Goal: Task Accomplishment & Management: Manage account settings

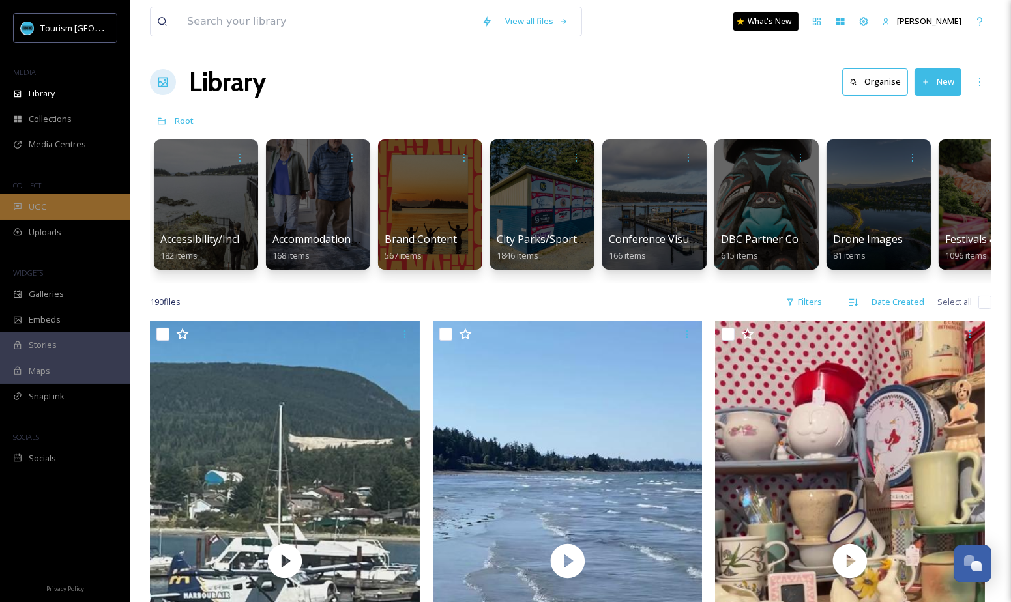
click at [65, 209] on div "UGC" at bounding box center [65, 206] width 130 height 25
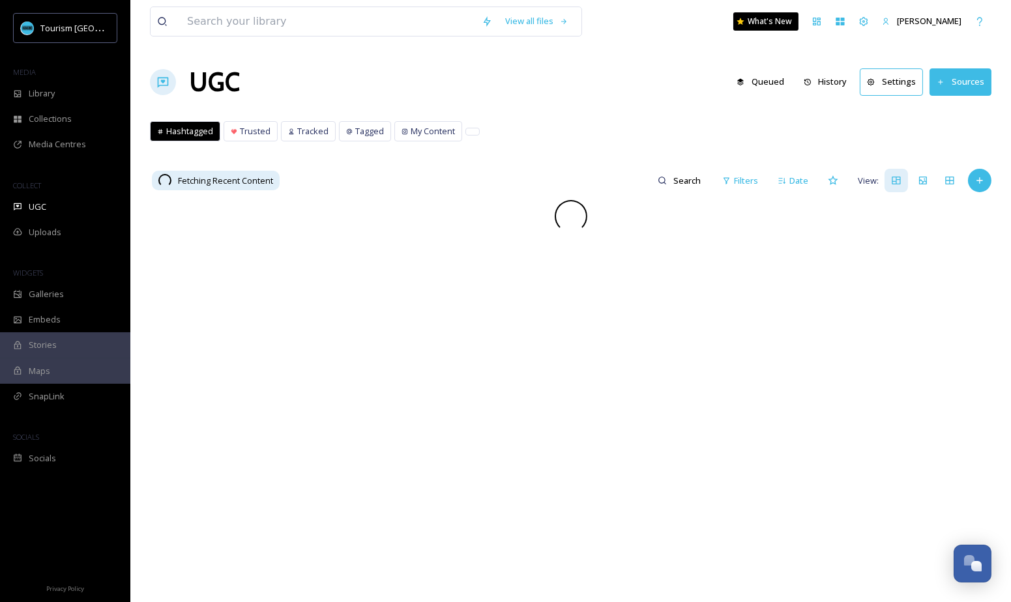
click at [836, 78] on button "History" at bounding box center [825, 81] width 57 height 25
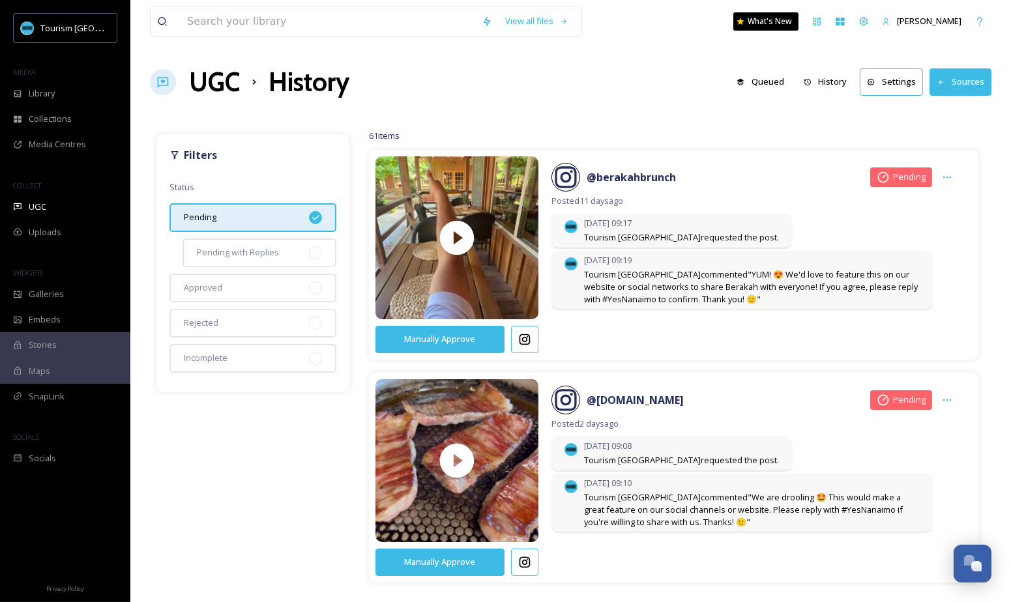
click at [693, 286] on span "Tourism [PERSON_NAME] commented "YUM! 😍 We'd love to feature this on our websit…" at bounding box center [752, 288] width 336 height 38
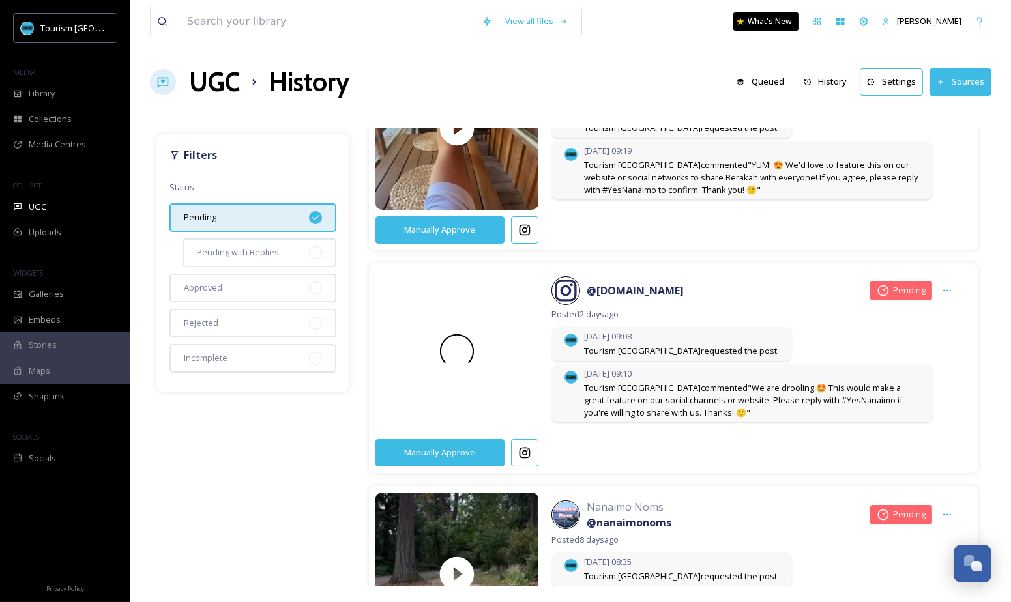
click at [510, 384] on div at bounding box center [456, 351] width 171 height 205
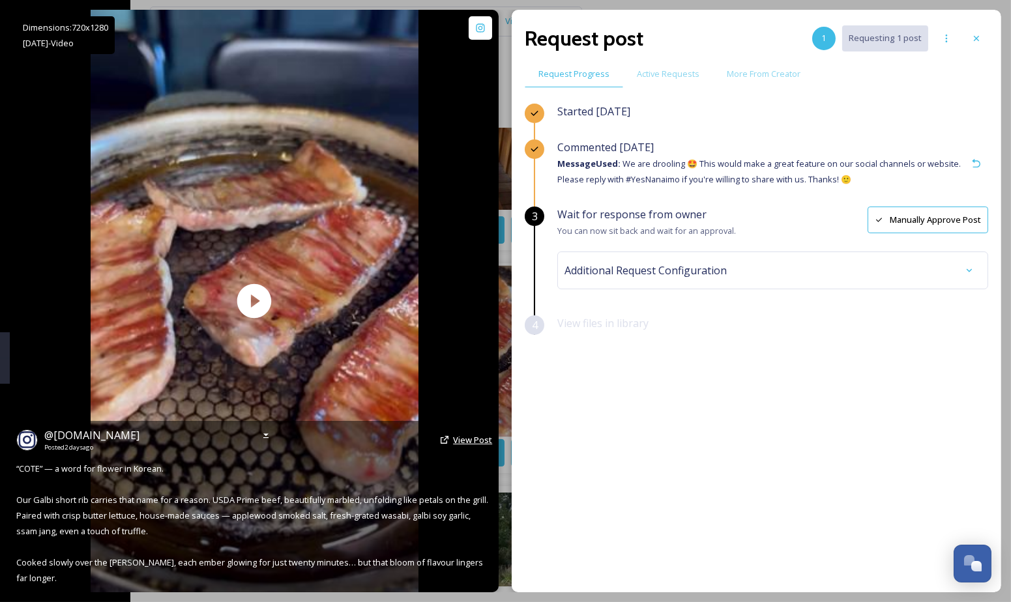
click at [466, 446] on span "View Post" at bounding box center [472, 440] width 39 height 12
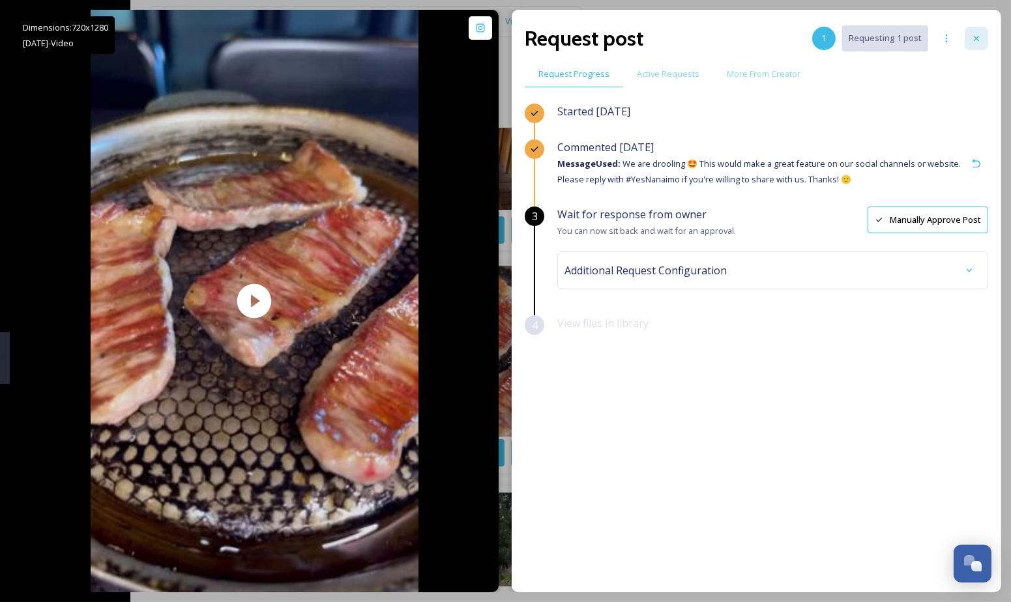
click at [979, 42] on icon at bounding box center [976, 38] width 10 height 10
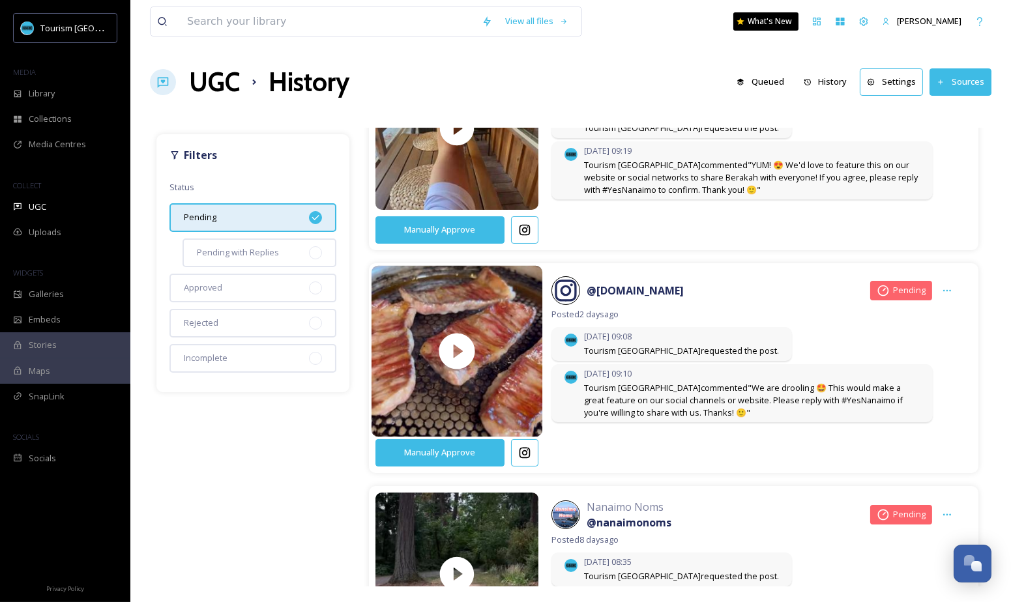
click at [475, 450] on button "Manually Approve" at bounding box center [439, 452] width 129 height 27
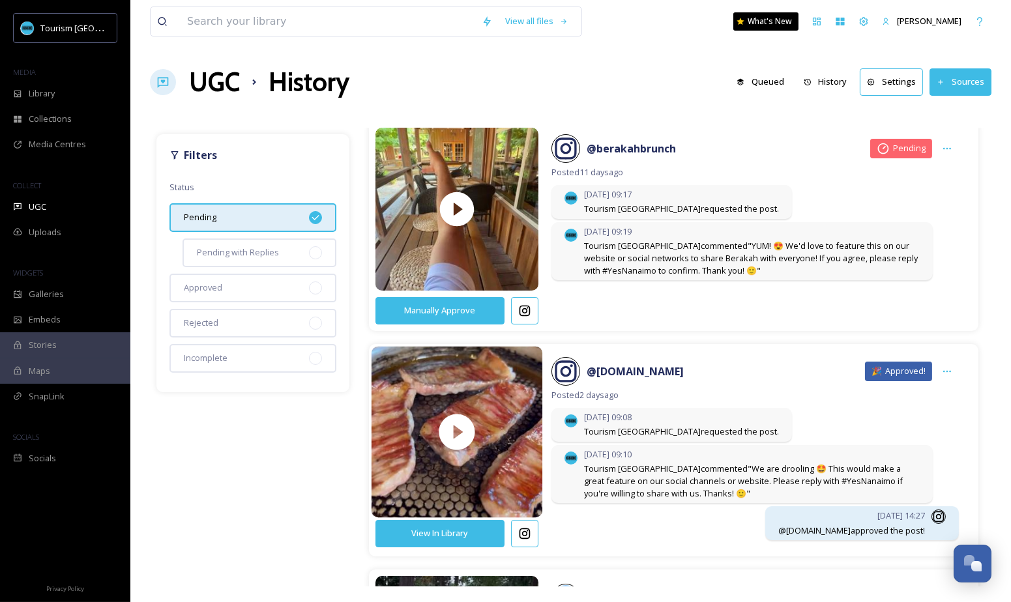
scroll to position [0, 0]
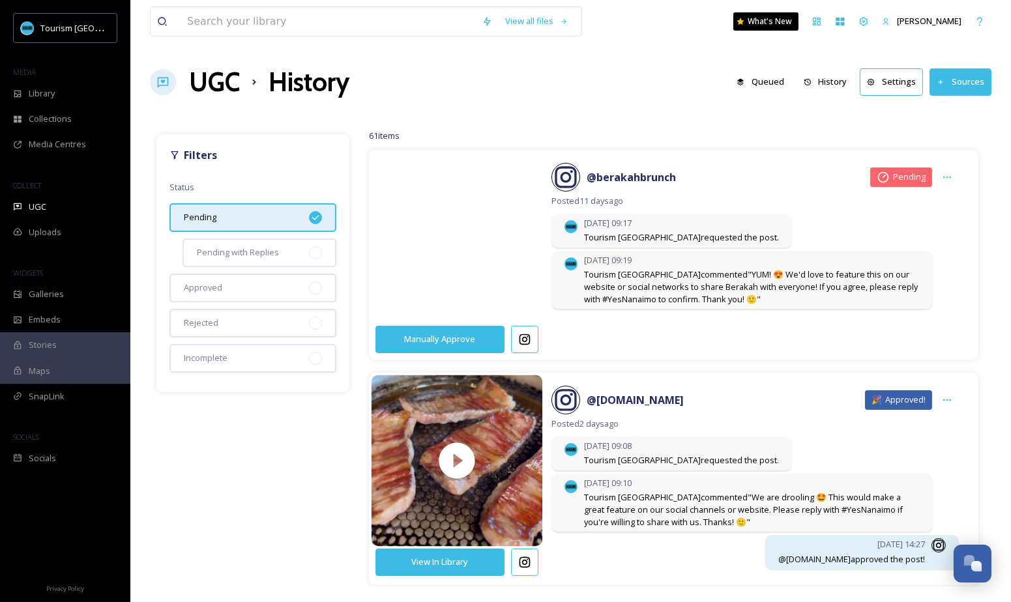
click at [486, 246] on video at bounding box center [456, 238] width 171 height 205
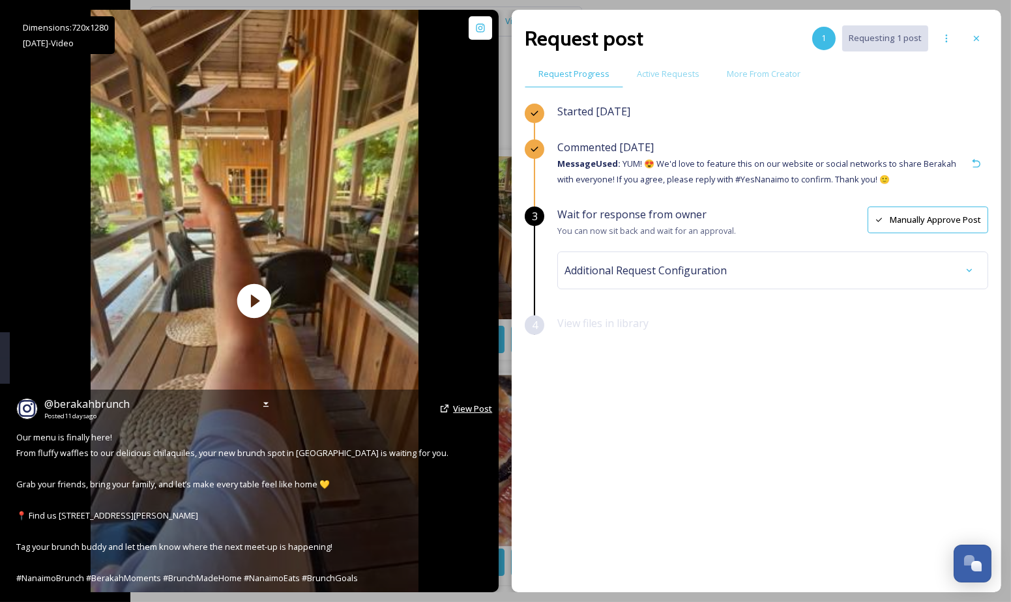
click at [459, 411] on span "View Post" at bounding box center [472, 409] width 39 height 12
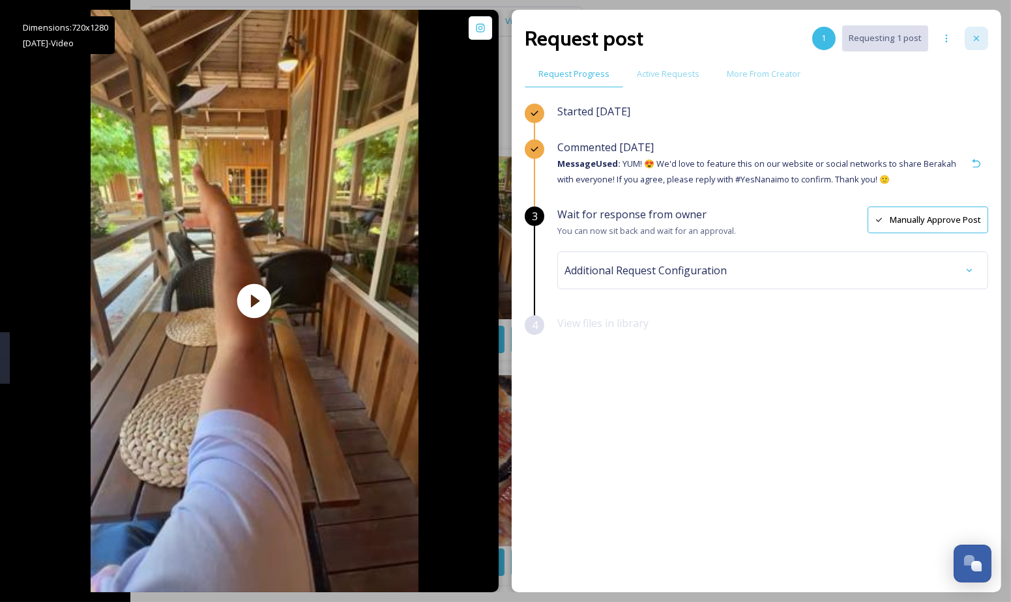
click at [984, 39] on div at bounding box center [976, 38] width 23 height 23
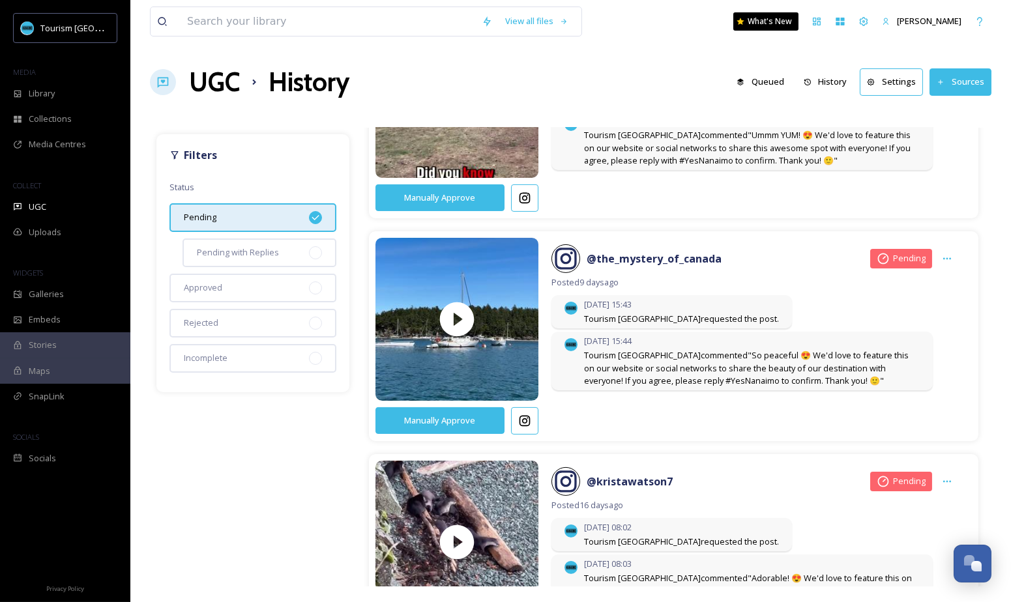
scroll to position [598, 0]
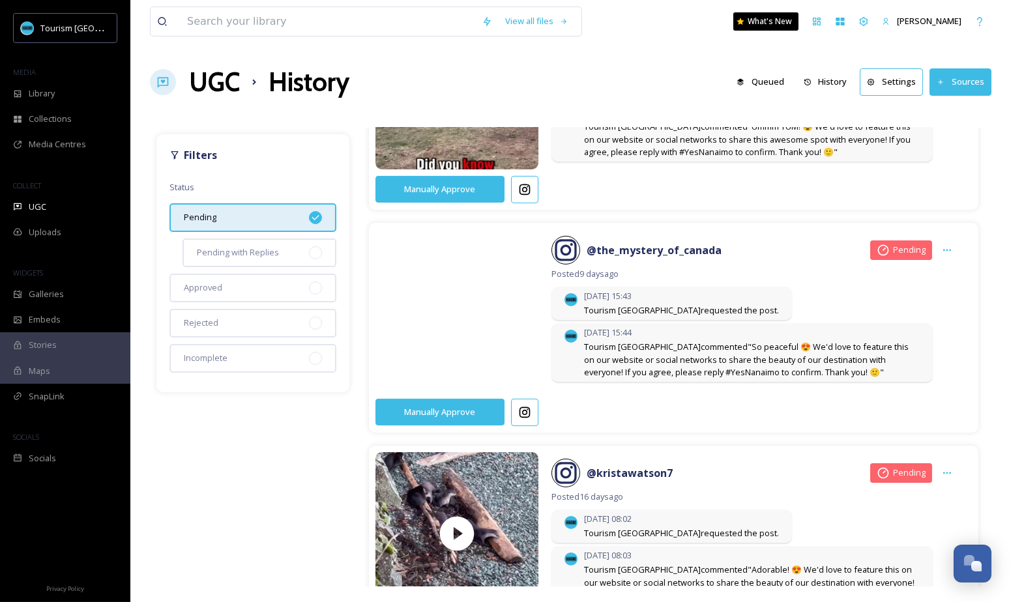
click at [501, 314] on video at bounding box center [456, 310] width 171 height 205
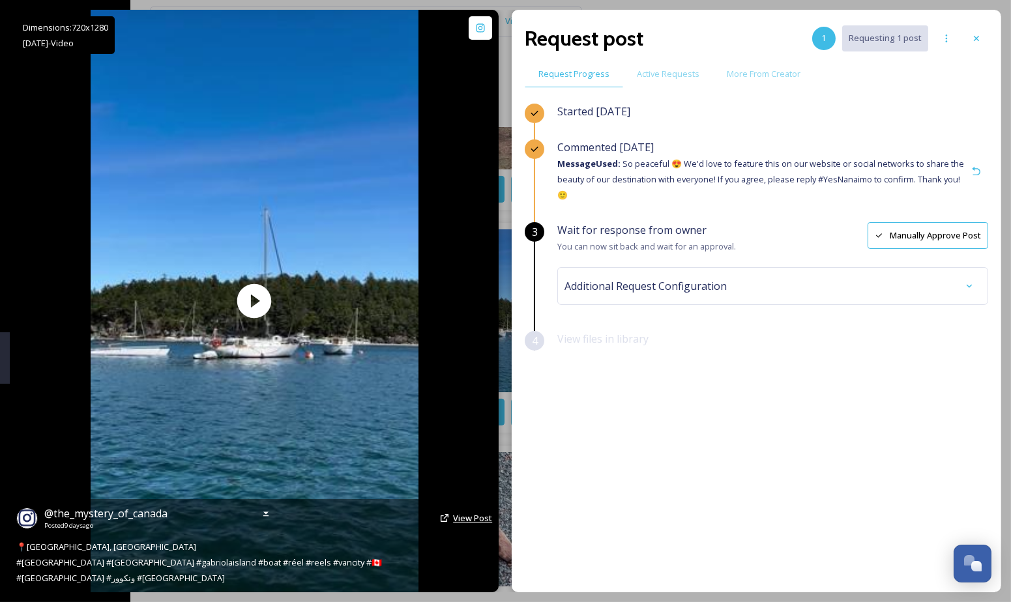
click at [464, 517] on span "View Post" at bounding box center [472, 518] width 39 height 12
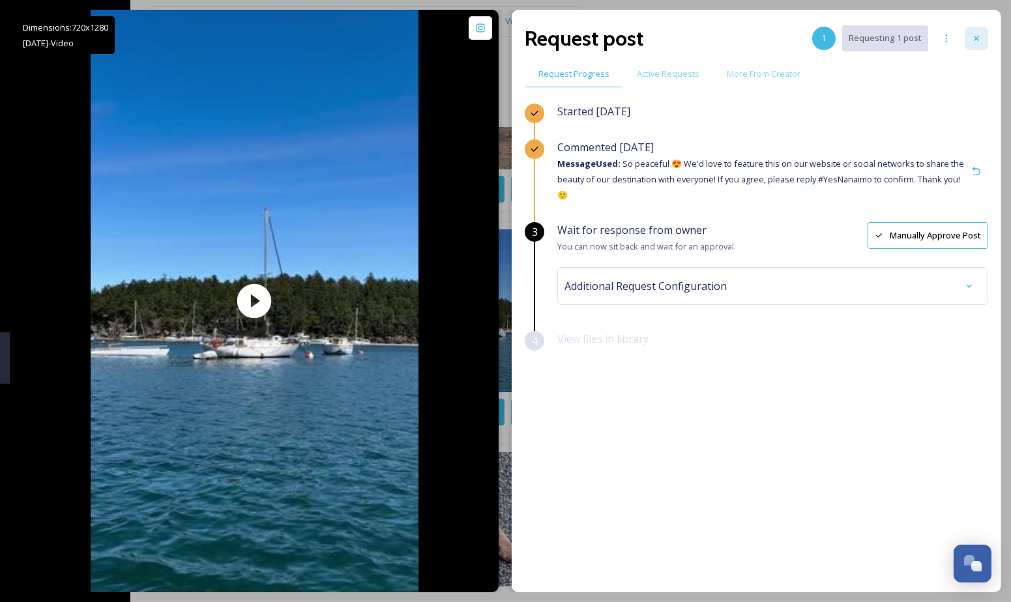
click at [983, 37] on div at bounding box center [976, 38] width 23 height 23
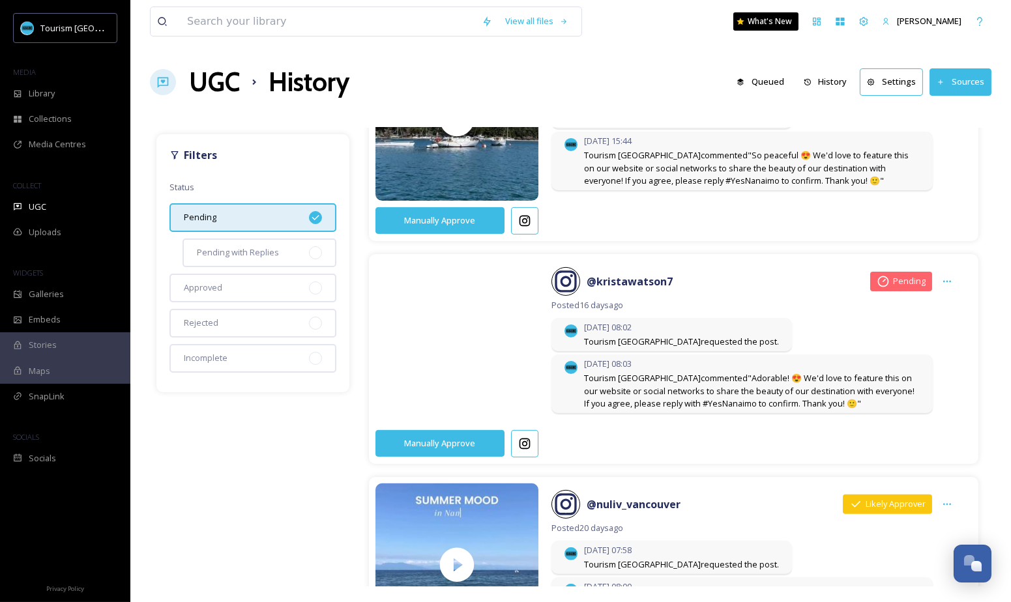
scroll to position [1061, 0]
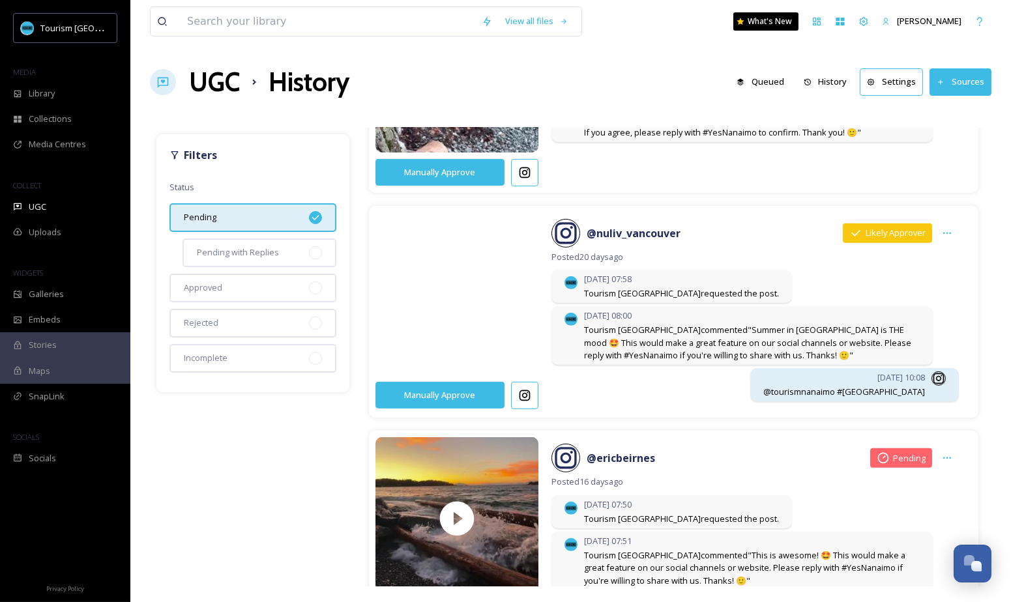
click at [525, 326] on video at bounding box center [456, 293] width 171 height 205
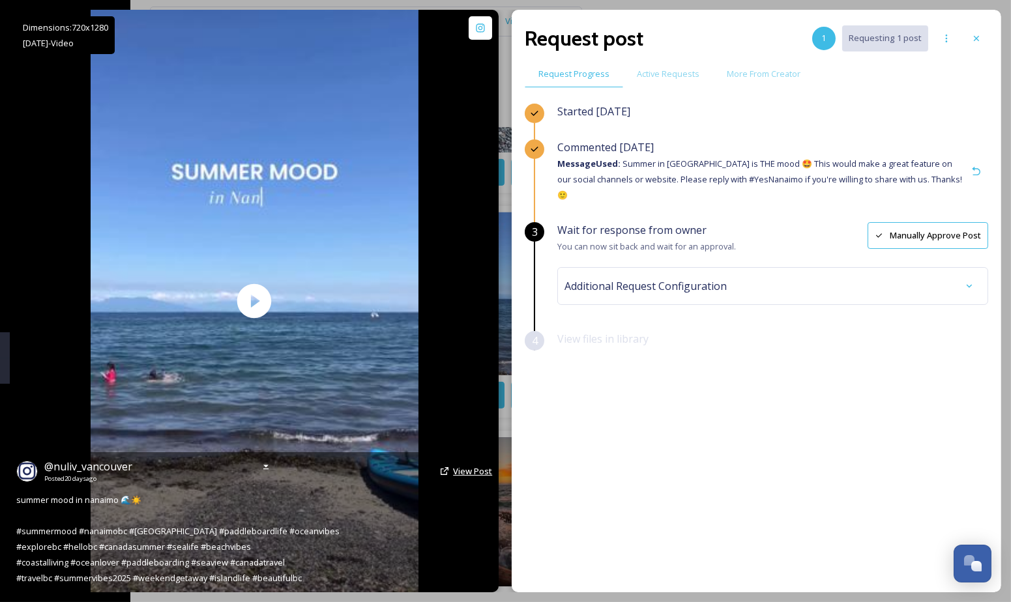
click at [471, 470] on span "View Post" at bounding box center [472, 471] width 39 height 12
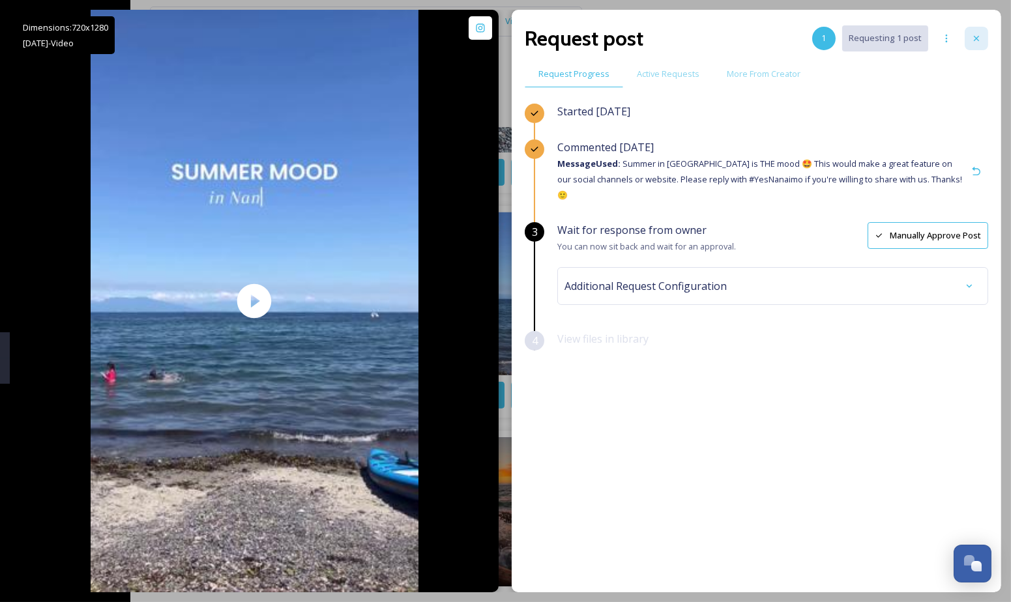
click at [978, 42] on icon at bounding box center [976, 38] width 10 height 10
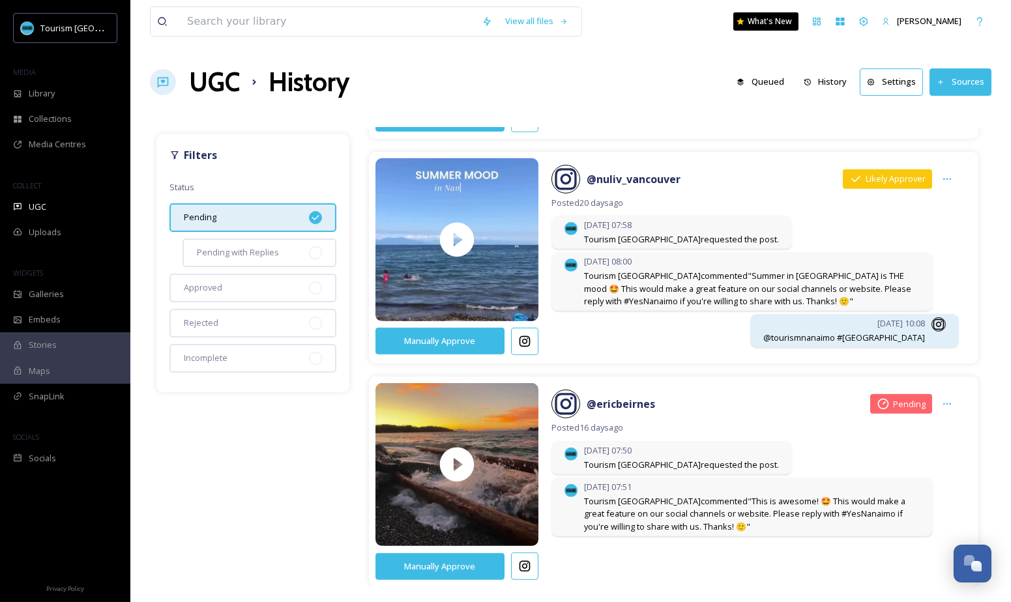
scroll to position [1123, 0]
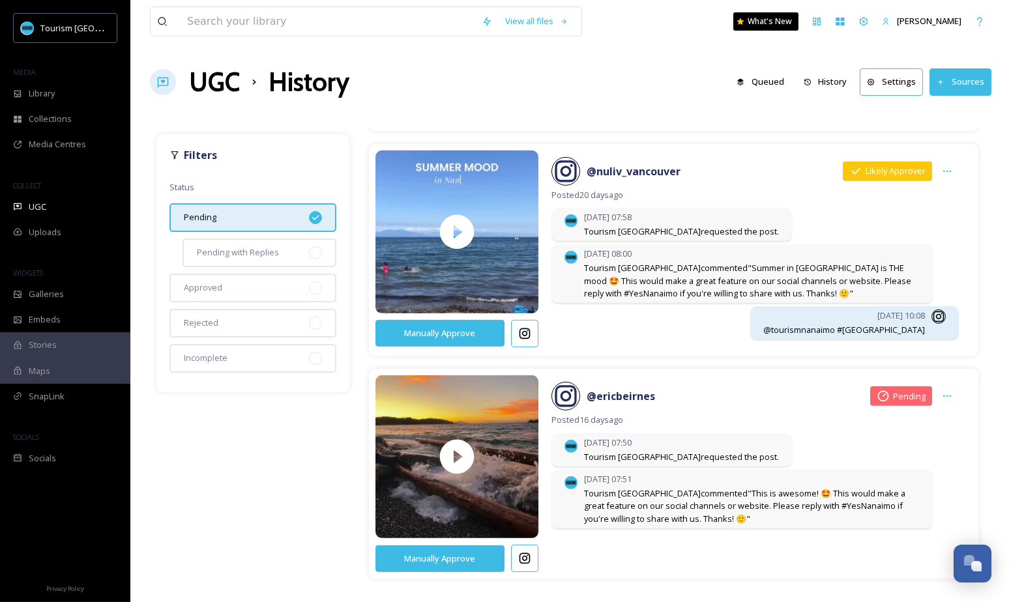
click at [466, 334] on button "Manually Approve" at bounding box center [439, 333] width 129 height 27
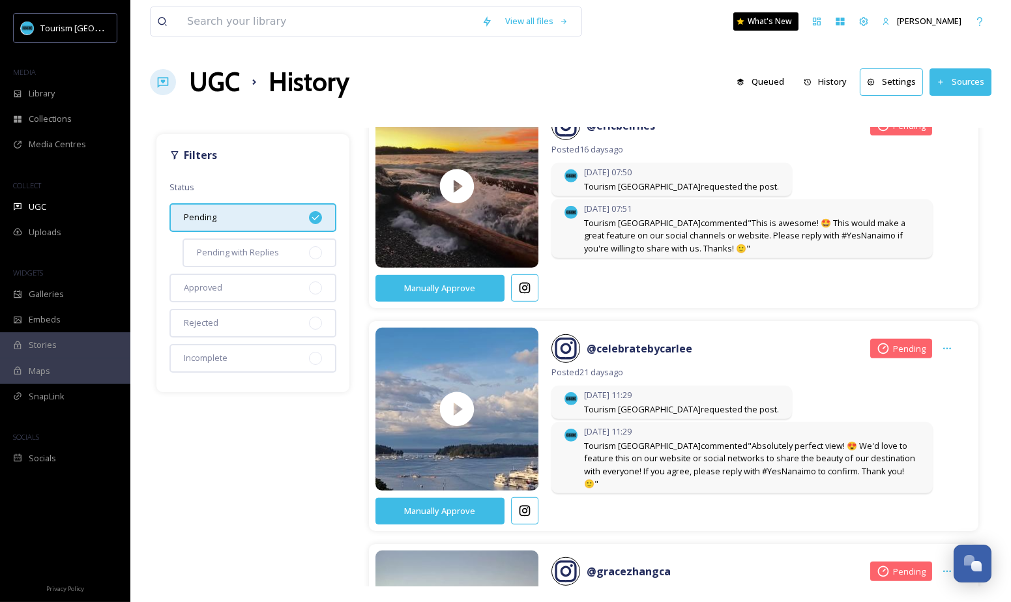
scroll to position [1399, 0]
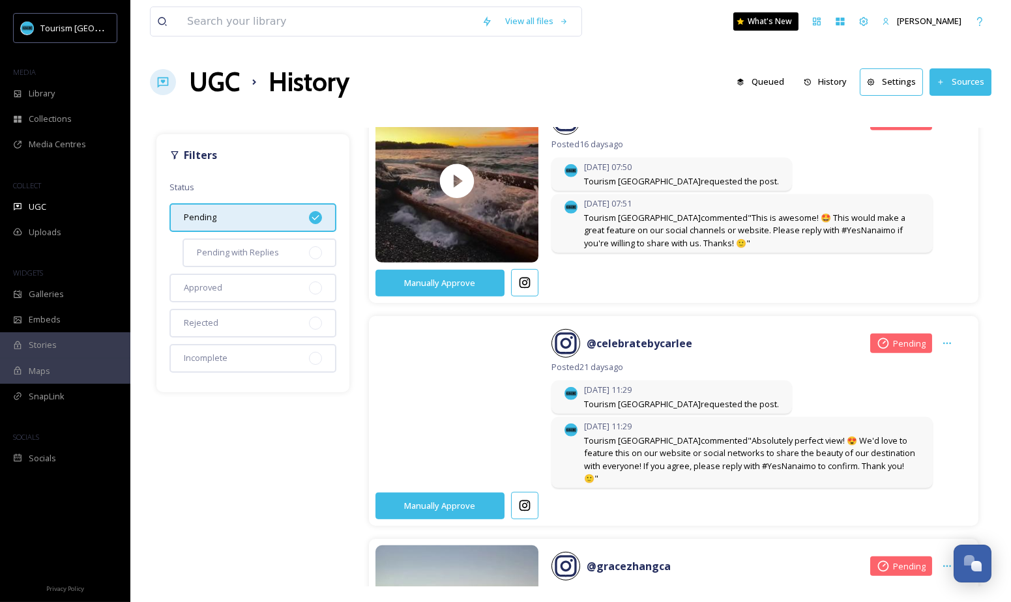
click at [508, 394] on video at bounding box center [456, 404] width 171 height 205
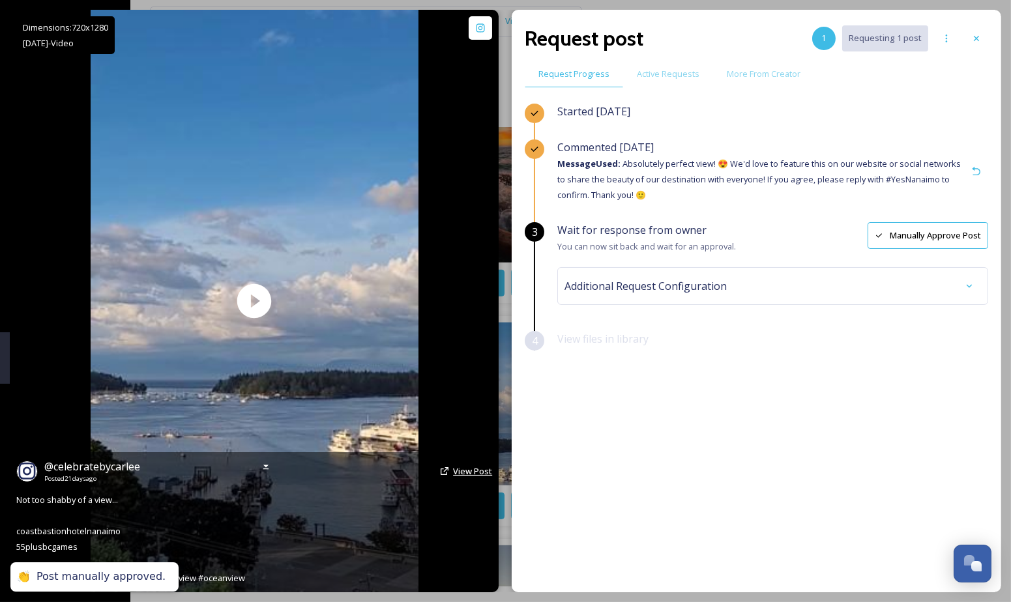
click at [467, 472] on span "View Post" at bounding box center [472, 471] width 39 height 12
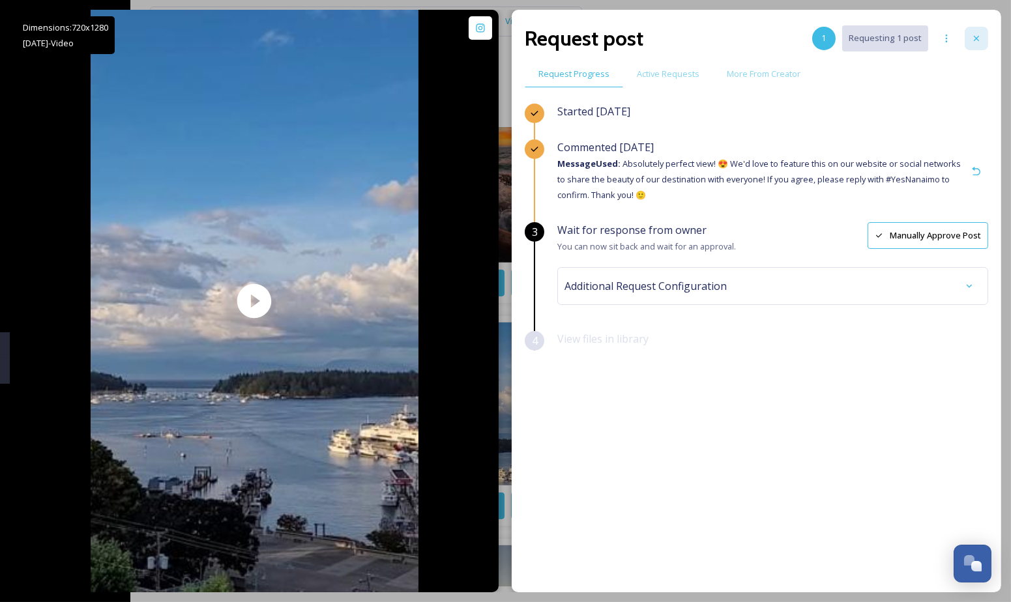
click at [975, 38] on icon at bounding box center [976, 38] width 10 height 10
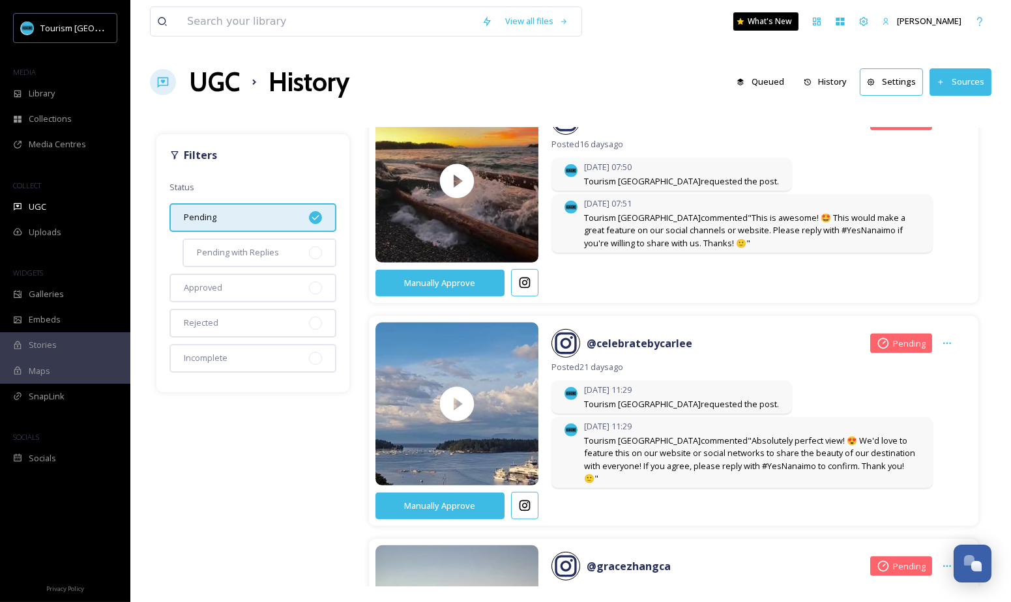
scroll to position [1693, 0]
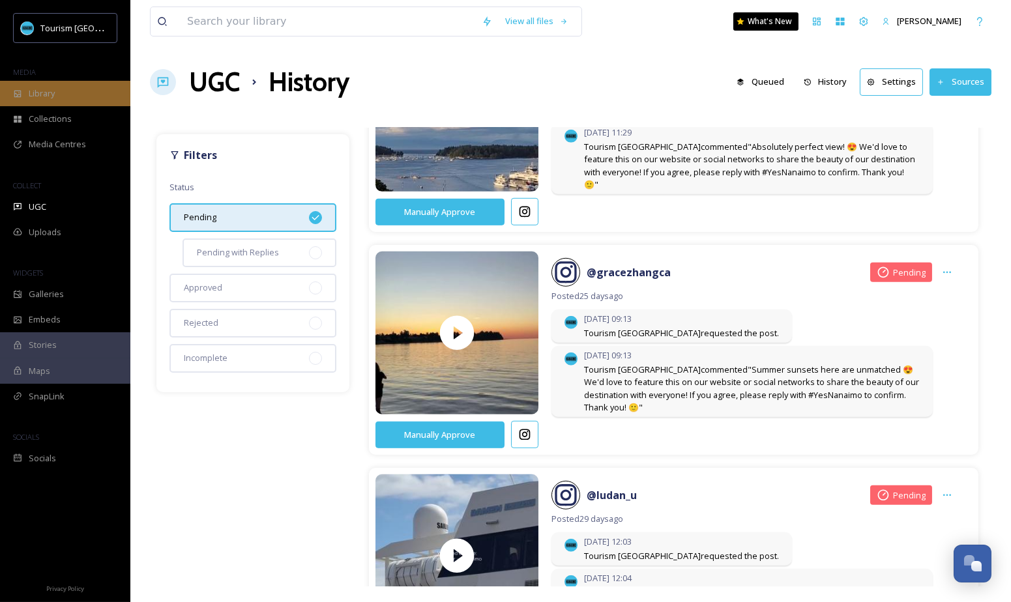
click at [85, 94] on div "Library" at bounding box center [65, 93] width 130 height 25
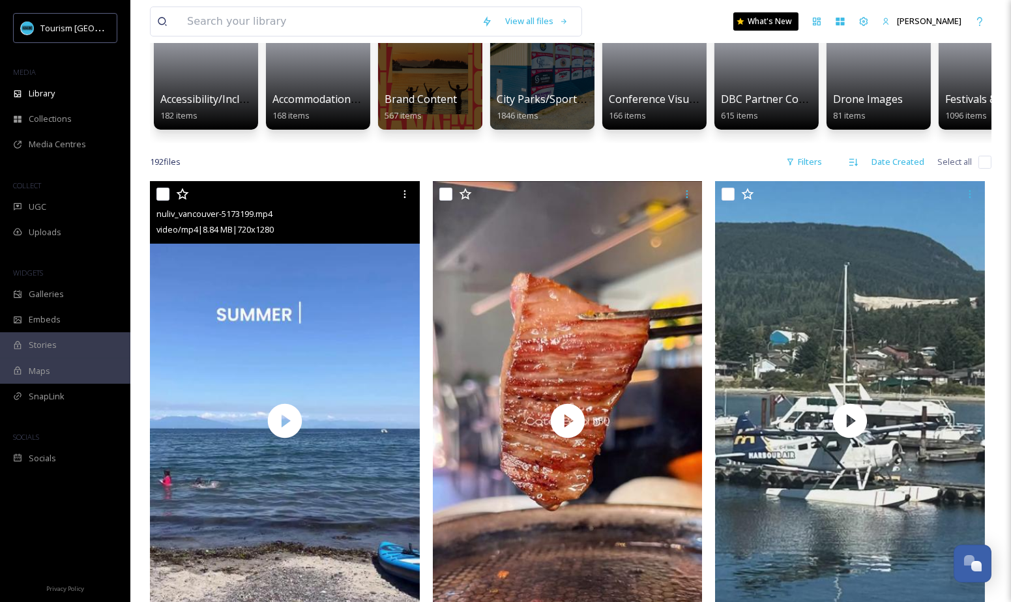
scroll to position [272, 0]
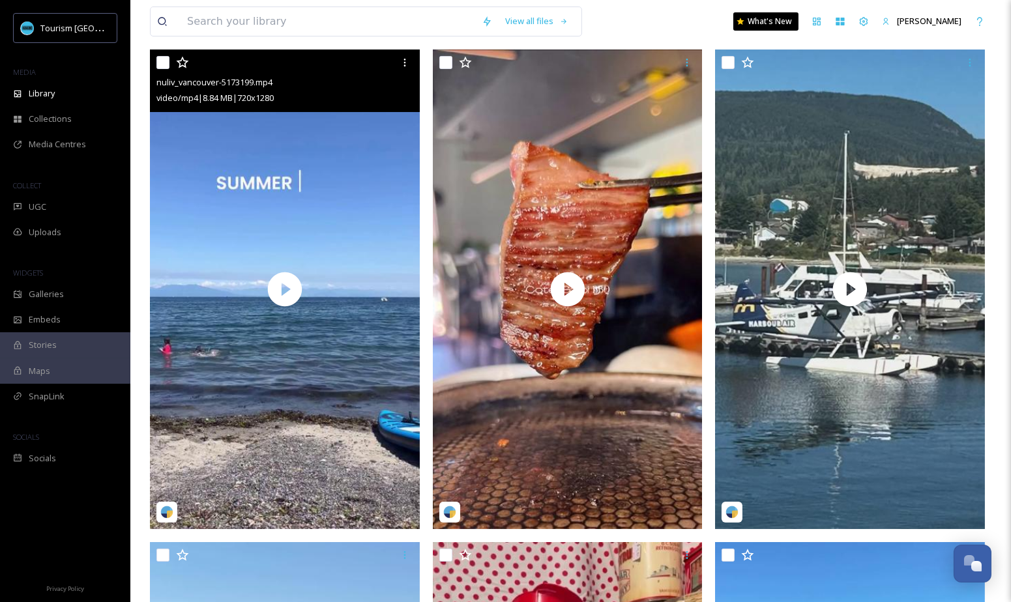
click at [164, 62] on input "checkbox" at bounding box center [162, 62] width 13 height 13
checkbox input "true"
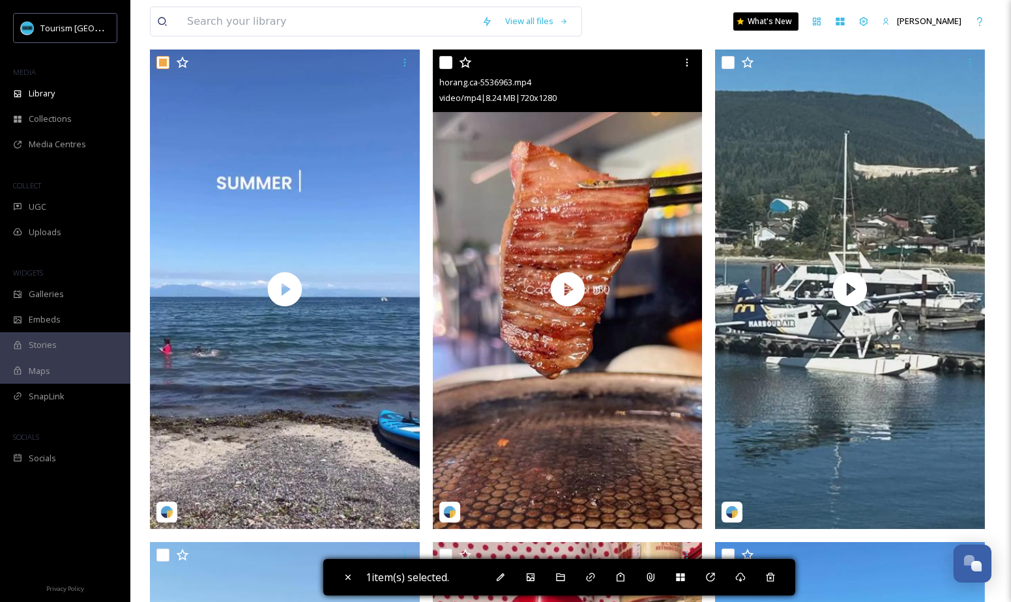
click at [445, 63] on input "checkbox" at bounding box center [445, 62] width 13 height 13
checkbox input "true"
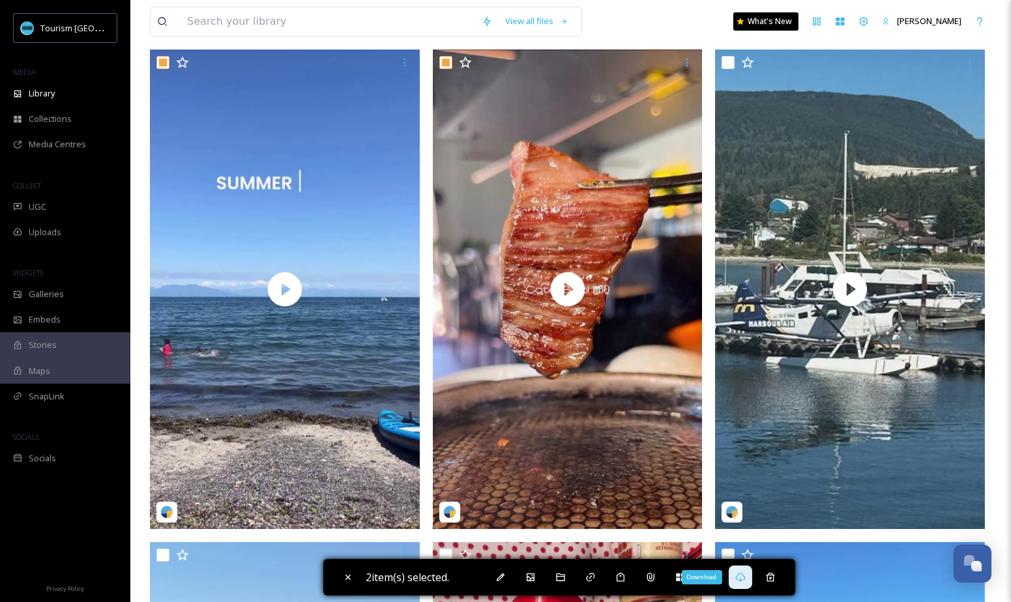
click at [743, 581] on icon at bounding box center [740, 577] width 10 height 9
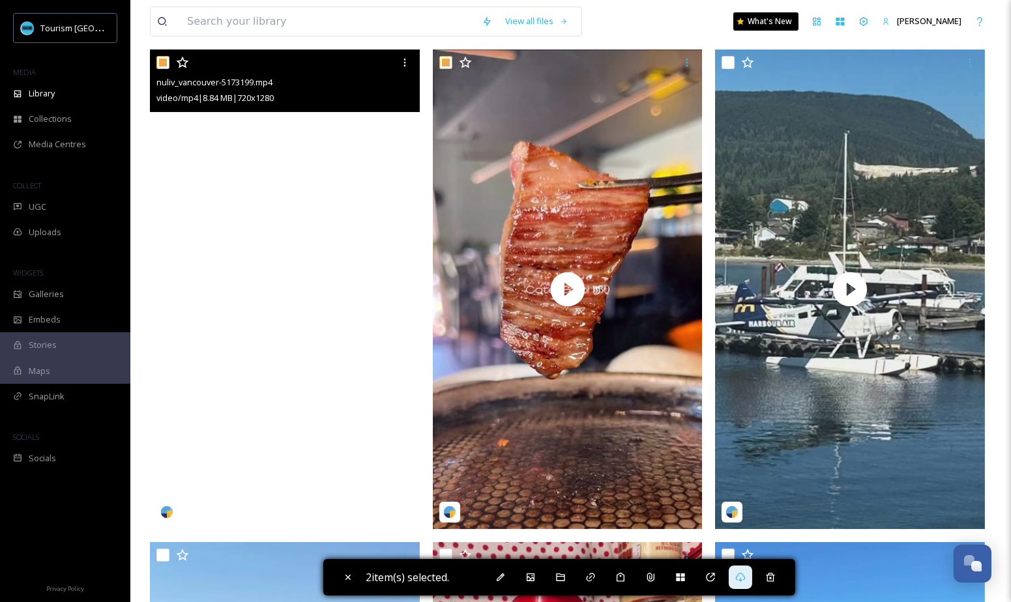
click at [337, 304] on video "nuliv_vancouver-5173199.mp4" at bounding box center [285, 290] width 270 height 480
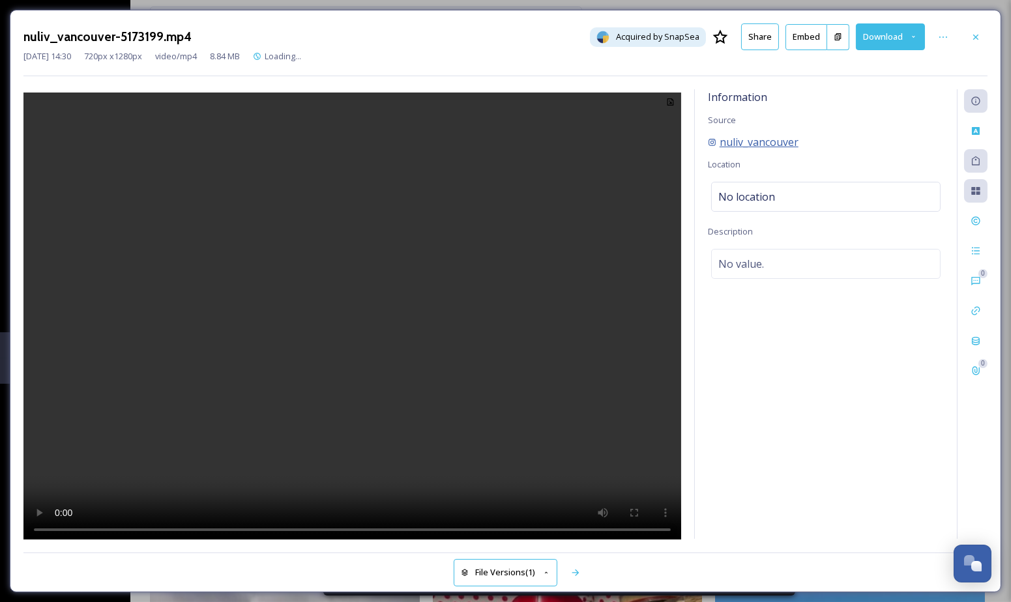
click at [776, 140] on span "nuliv_vancouver" at bounding box center [759, 142] width 79 height 16
click at [971, 35] on div at bounding box center [975, 36] width 23 height 23
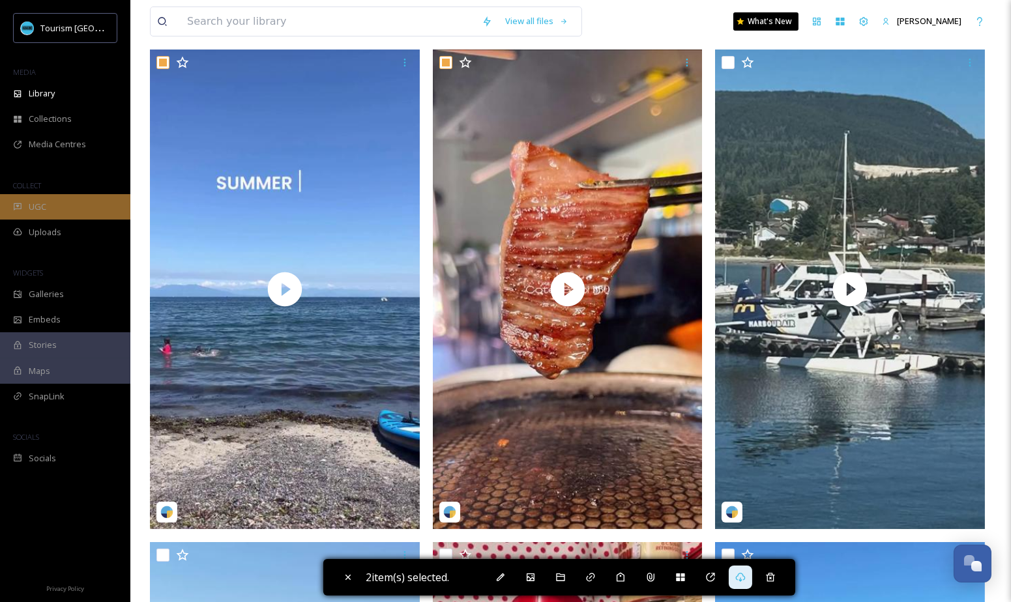
click at [67, 206] on div "UGC" at bounding box center [65, 206] width 130 height 25
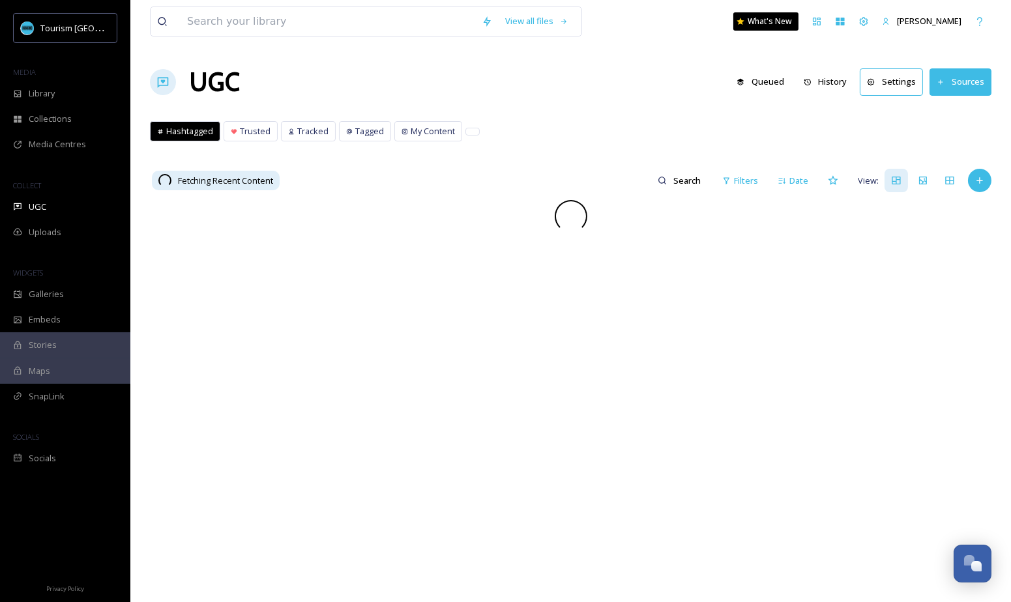
click at [831, 82] on button "History" at bounding box center [825, 81] width 57 height 25
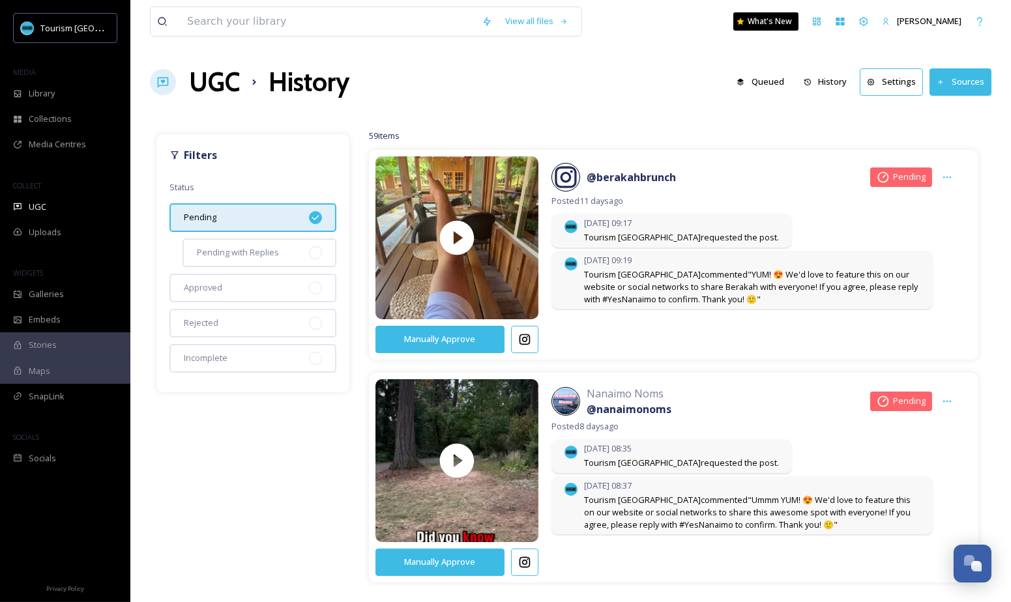
click at [316, 220] on icon at bounding box center [315, 218] width 10 height 10
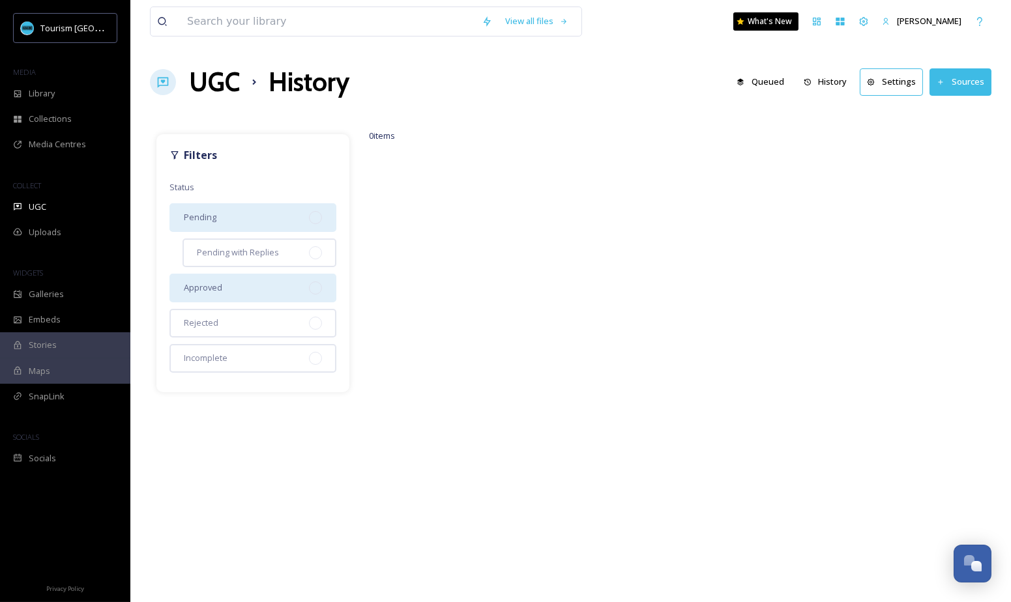
click at [321, 286] on div at bounding box center [315, 288] width 13 height 13
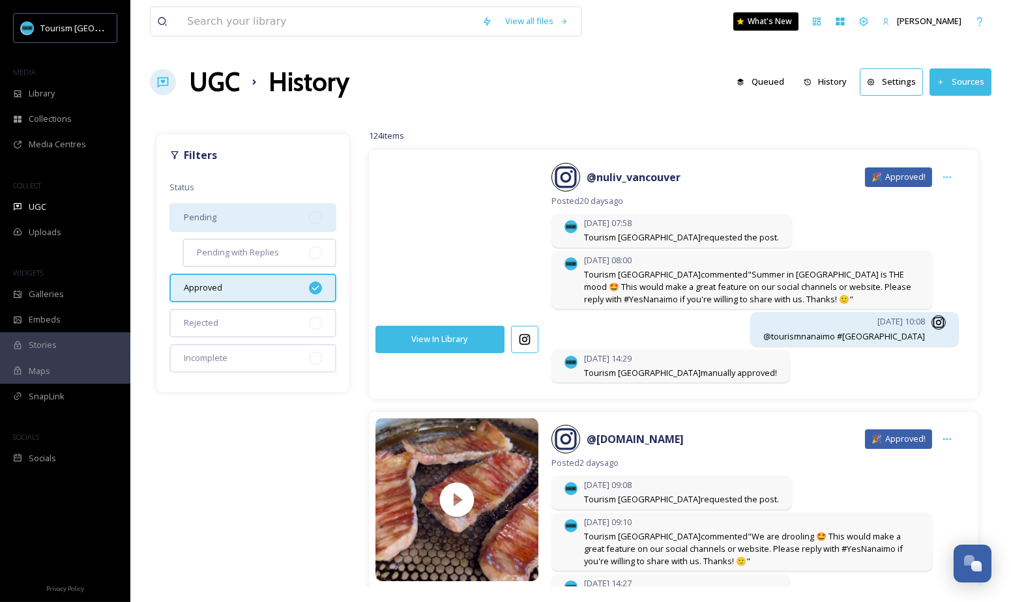
click at [514, 297] on video at bounding box center [456, 238] width 171 height 205
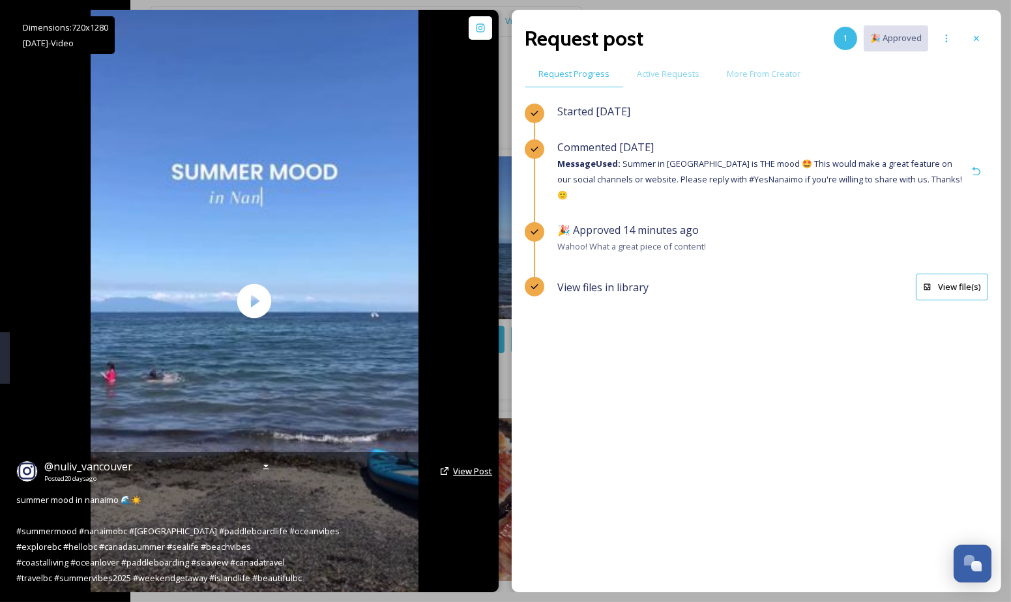
click at [470, 468] on span "View Post" at bounding box center [472, 471] width 39 height 12
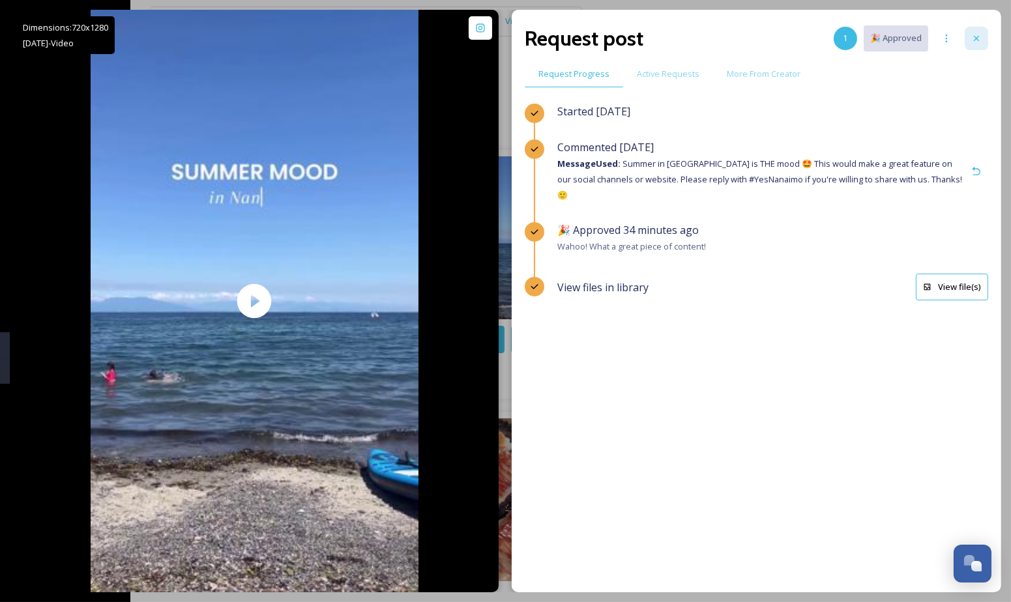
click at [980, 36] on icon at bounding box center [976, 38] width 10 height 10
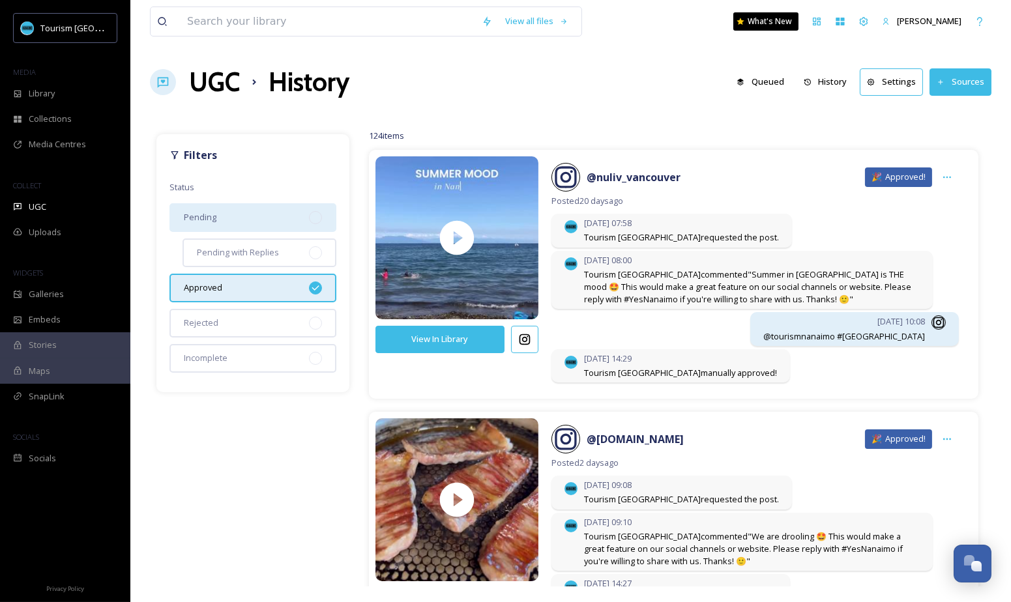
click at [580, 124] on div "Filters Status Pending Pending with Replies Approved Rejected Incomplete 124 it…" at bounding box center [571, 353] width 842 height 465
click at [74, 96] on div "Library" at bounding box center [65, 93] width 130 height 25
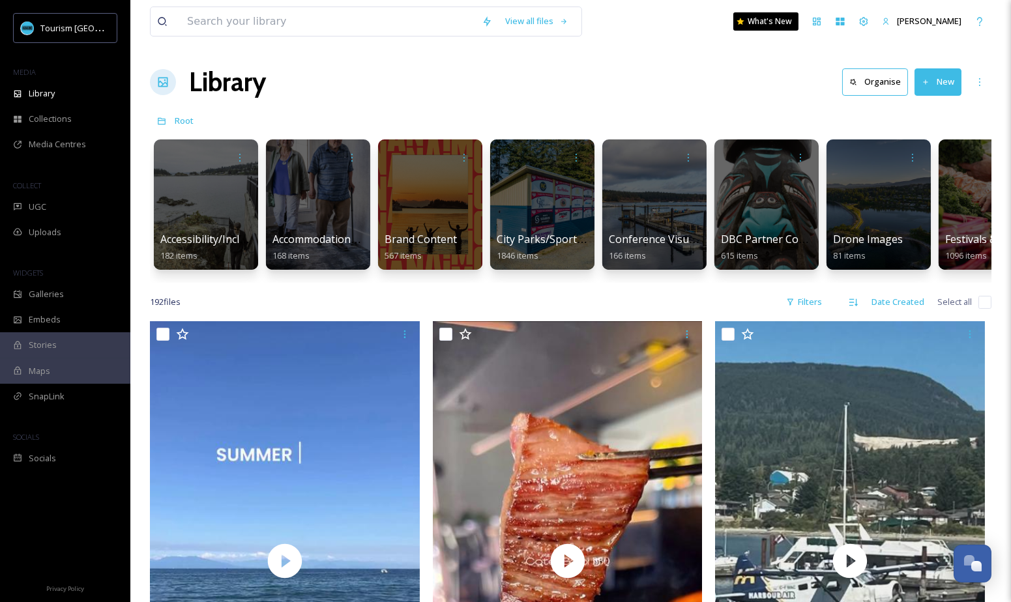
click at [362, 92] on div "Library Organise New" at bounding box center [571, 82] width 842 height 39
click at [409, 225] on div at bounding box center [430, 204] width 106 height 133
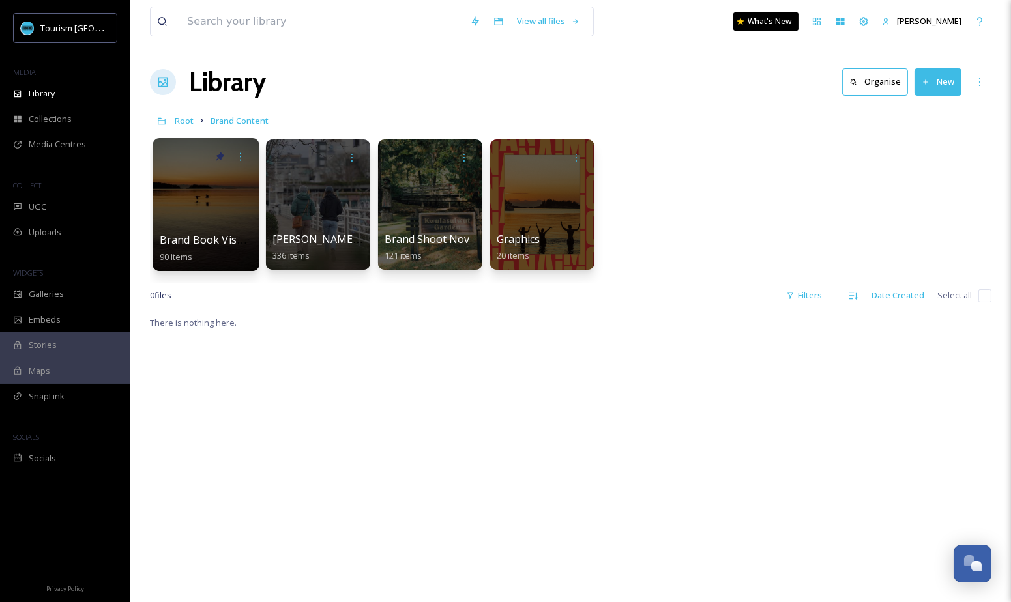
click at [239, 224] on div at bounding box center [206, 204] width 106 height 133
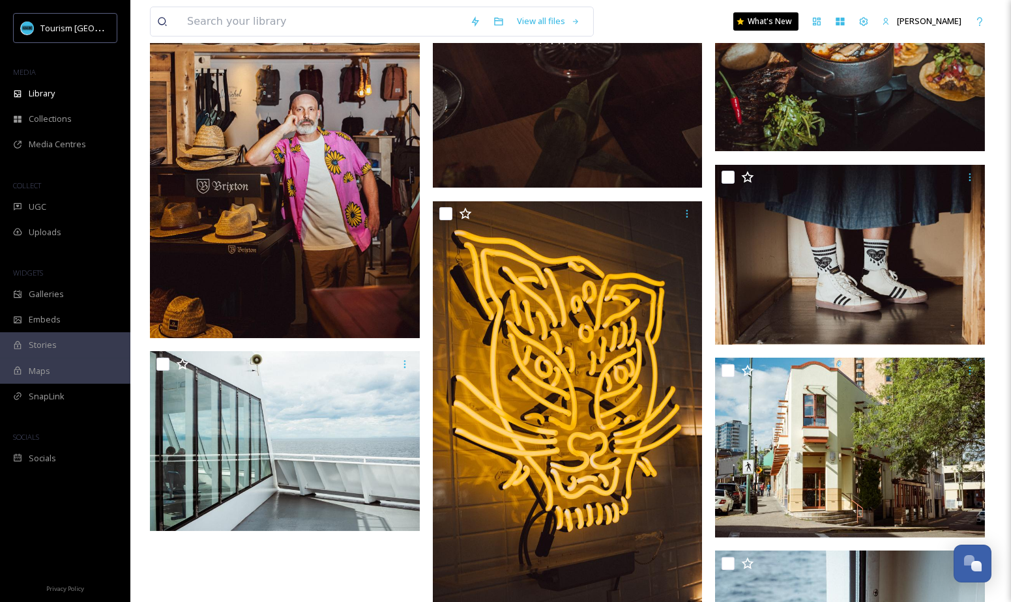
scroll to position [7973, 0]
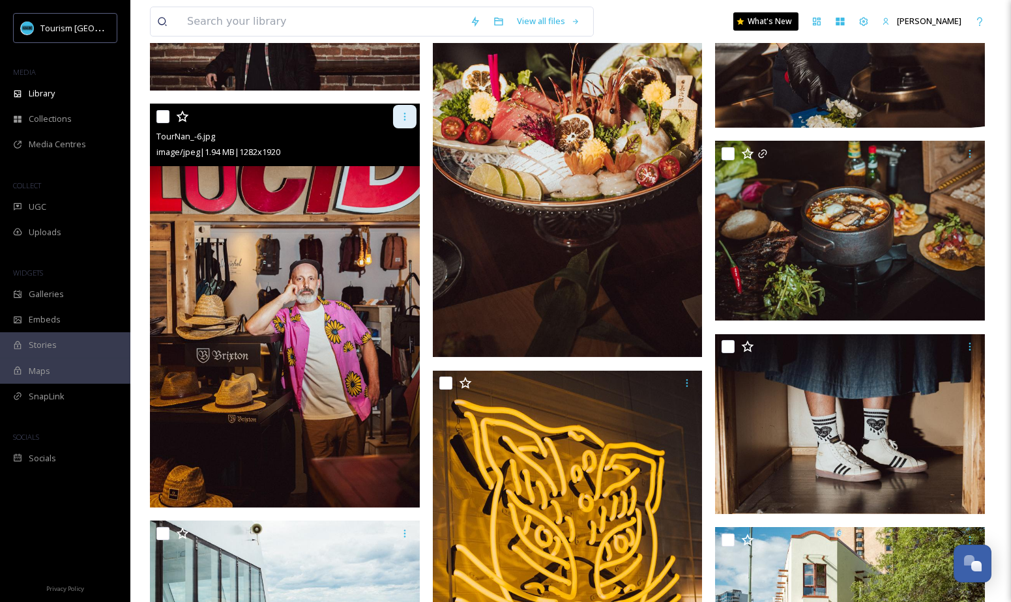
click at [402, 121] on icon at bounding box center [405, 116] width 10 height 10
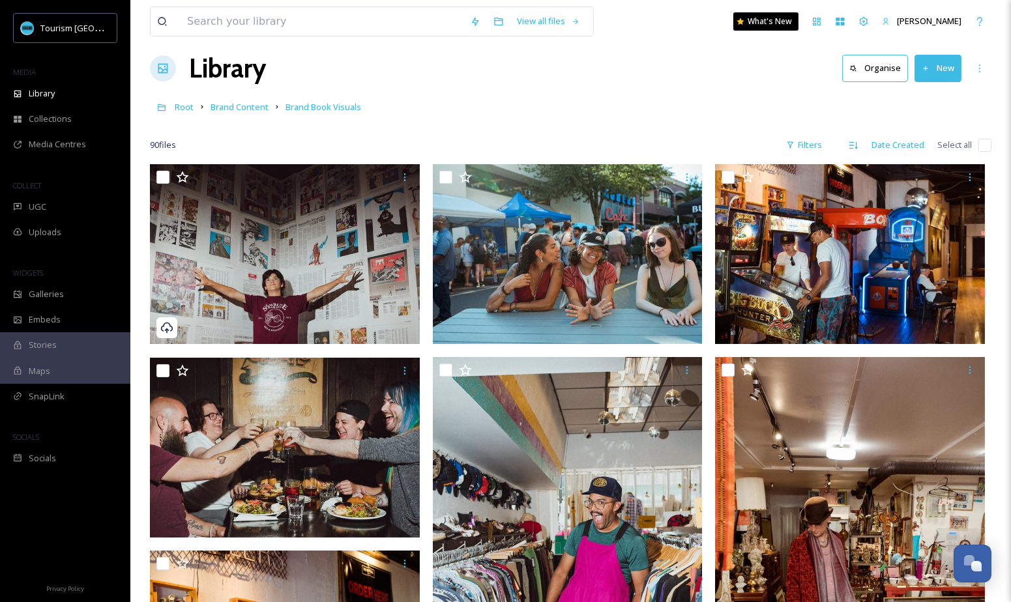
scroll to position [1, 0]
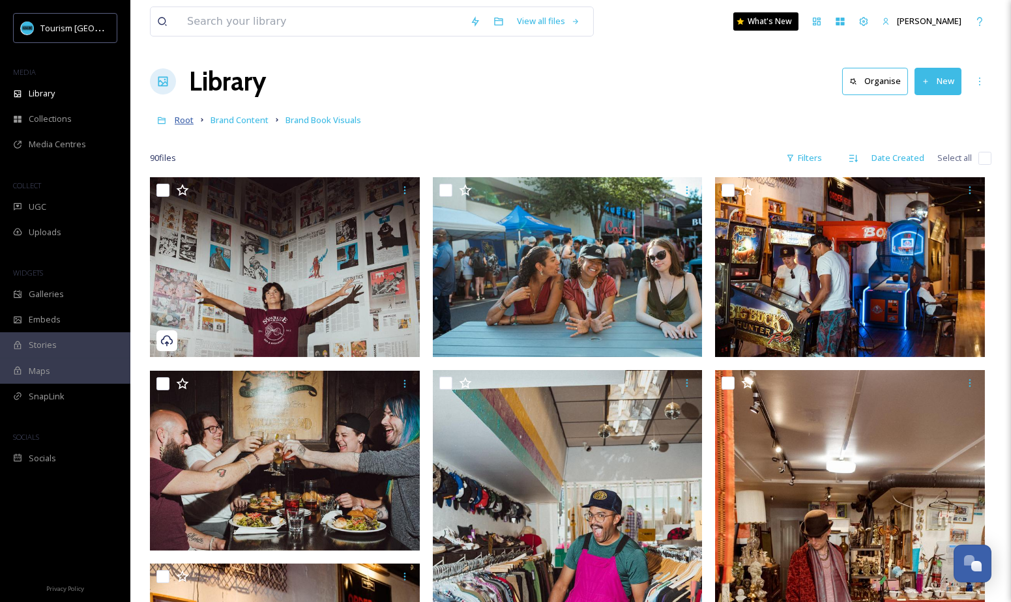
click at [183, 118] on span "Root" at bounding box center [184, 120] width 19 height 12
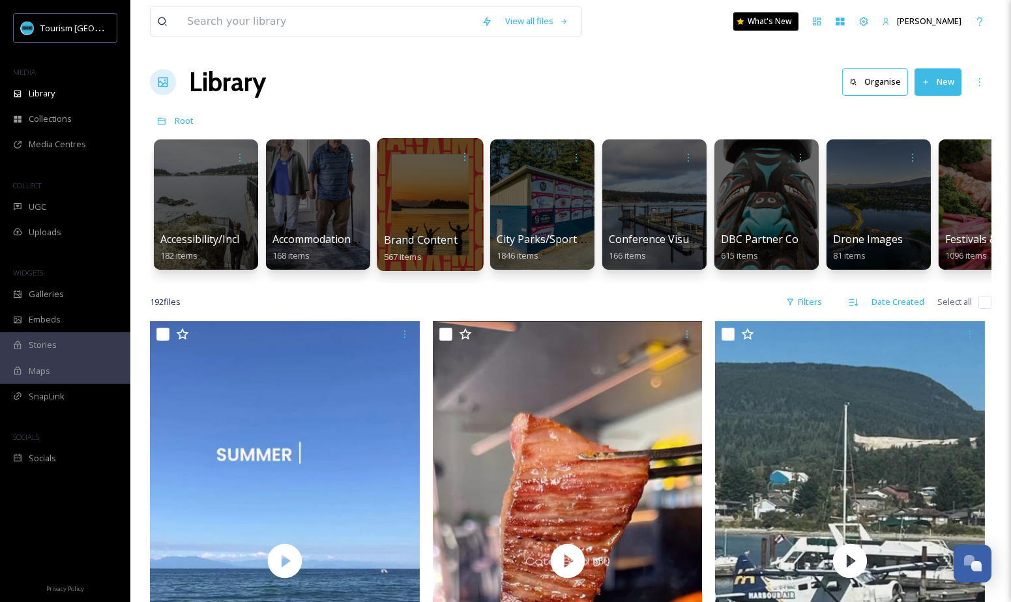
click at [426, 205] on div at bounding box center [430, 204] width 106 height 133
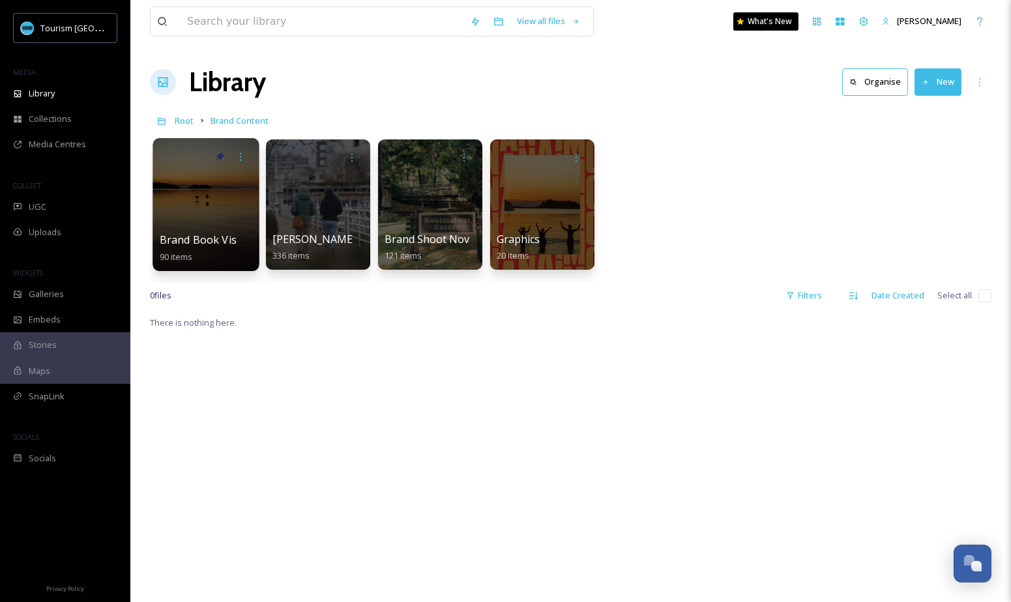
click at [218, 237] on span "Brand Book Visuals" at bounding box center [209, 240] width 98 height 14
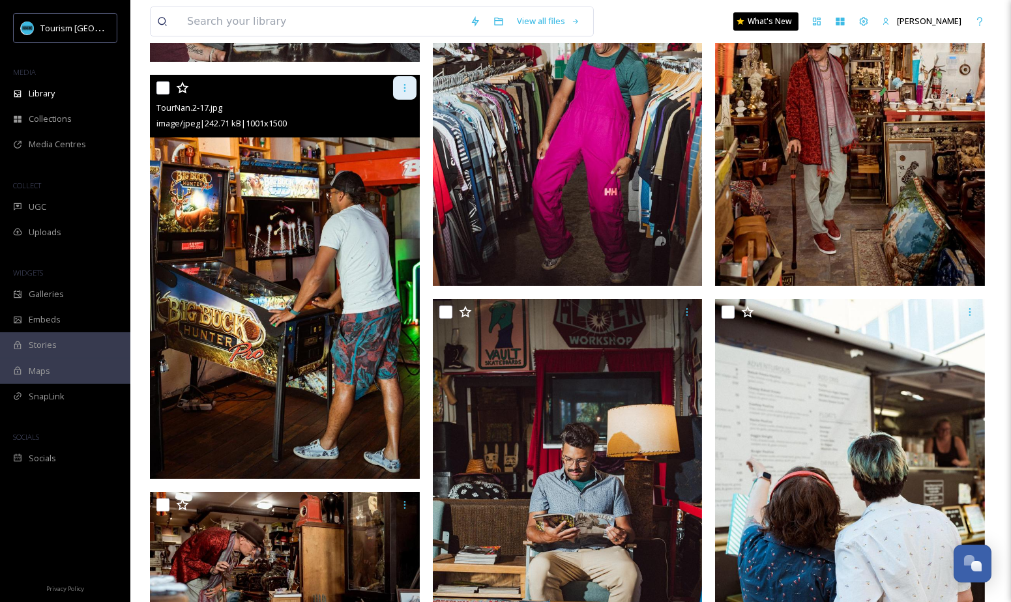
scroll to position [484, 0]
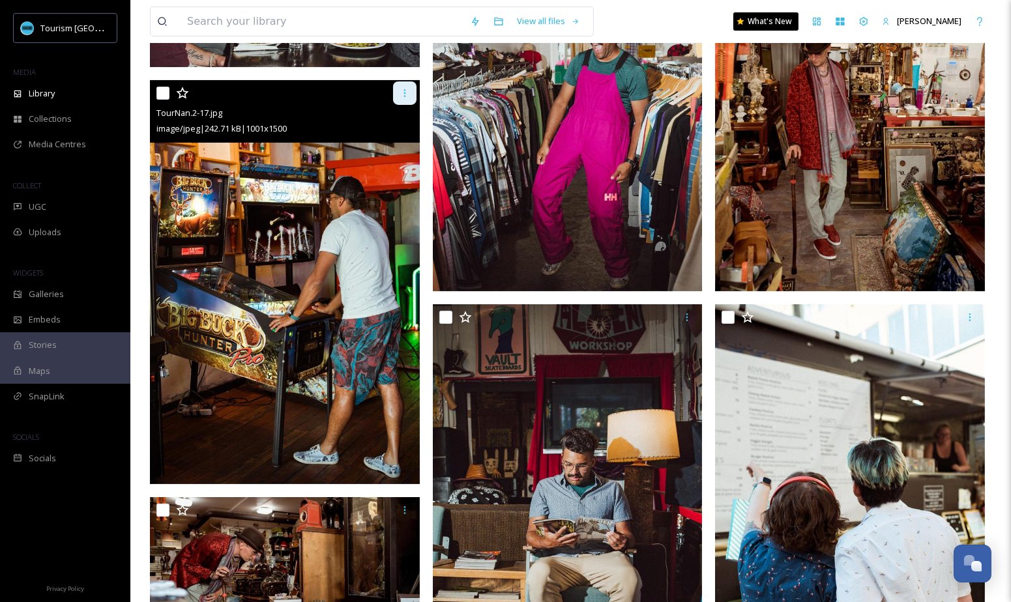
click at [407, 91] on icon at bounding box center [405, 93] width 10 height 10
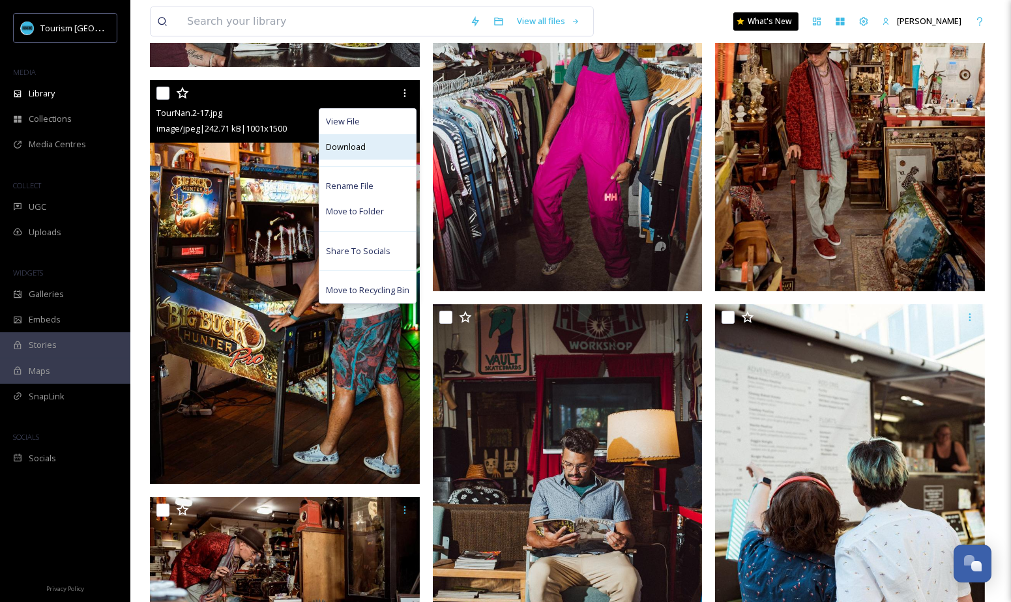
click at [390, 153] on div "Download" at bounding box center [367, 146] width 96 height 25
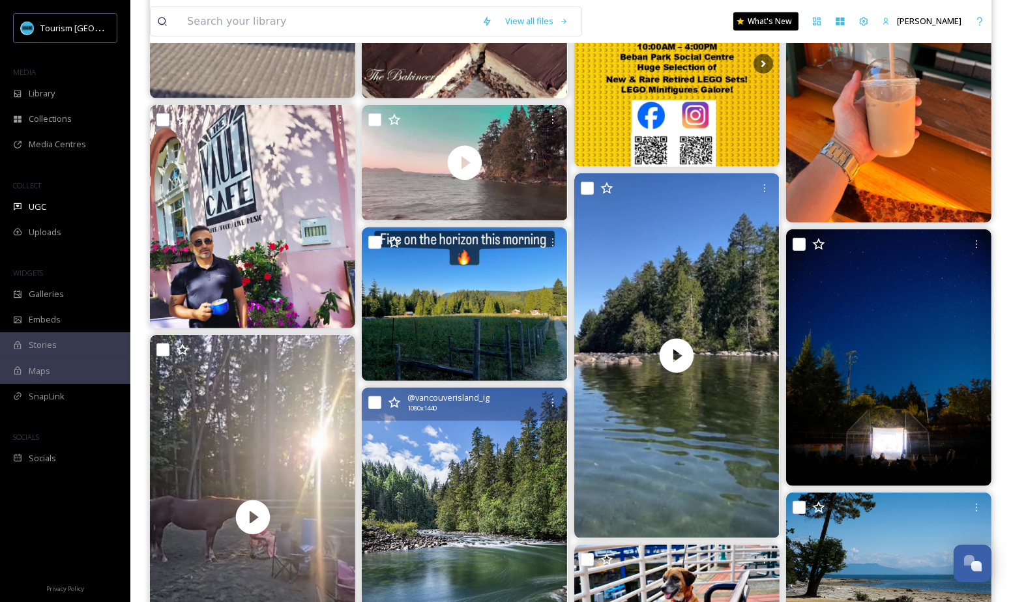
scroll to position [613, 0]
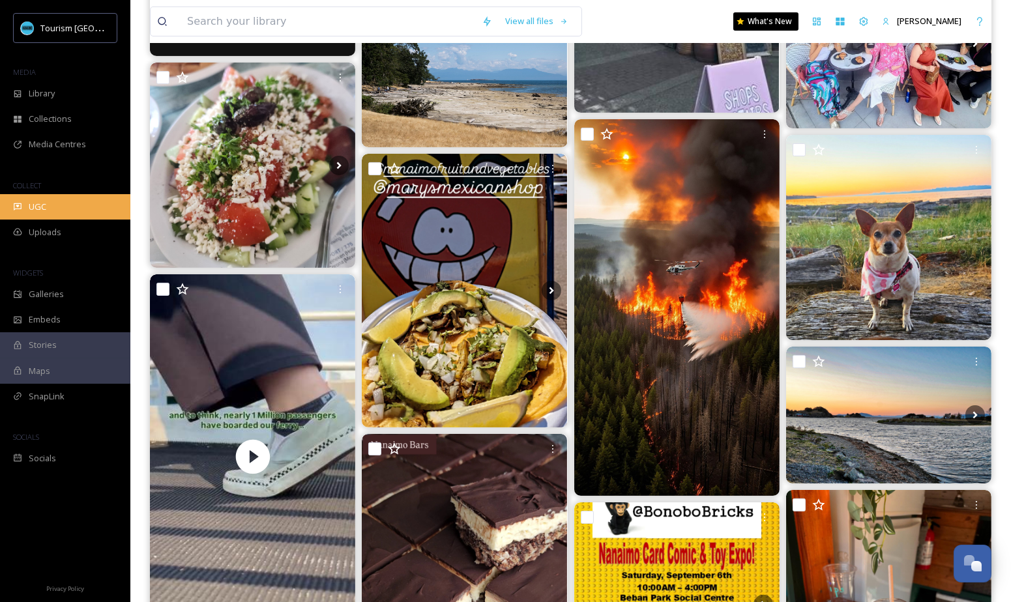
click at [72, 206] on div "UGC" at bounding box center [65, 206] width 130 height 25
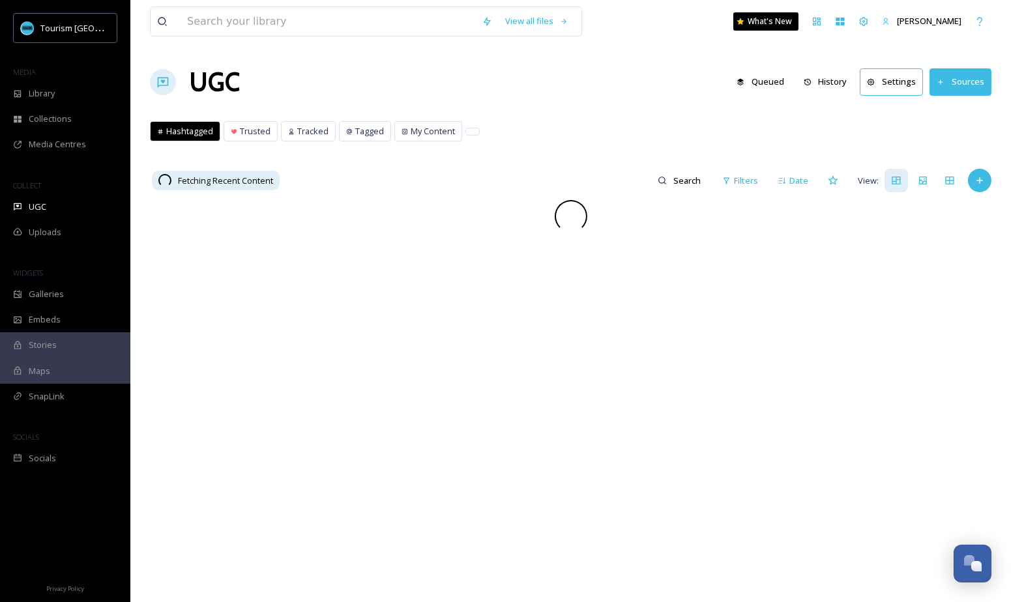
click at [835, 83] on button "History" at bounding box center [825, 81] width 57 height 25
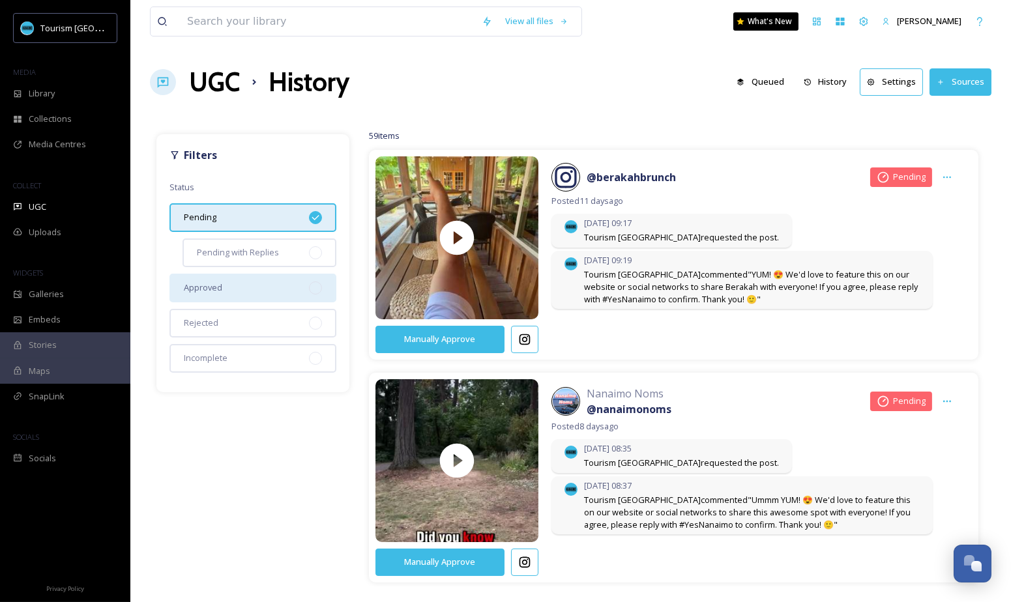
click at [297, 284] on div "Approved" at bounding box center [252, 288] width 167 height 29
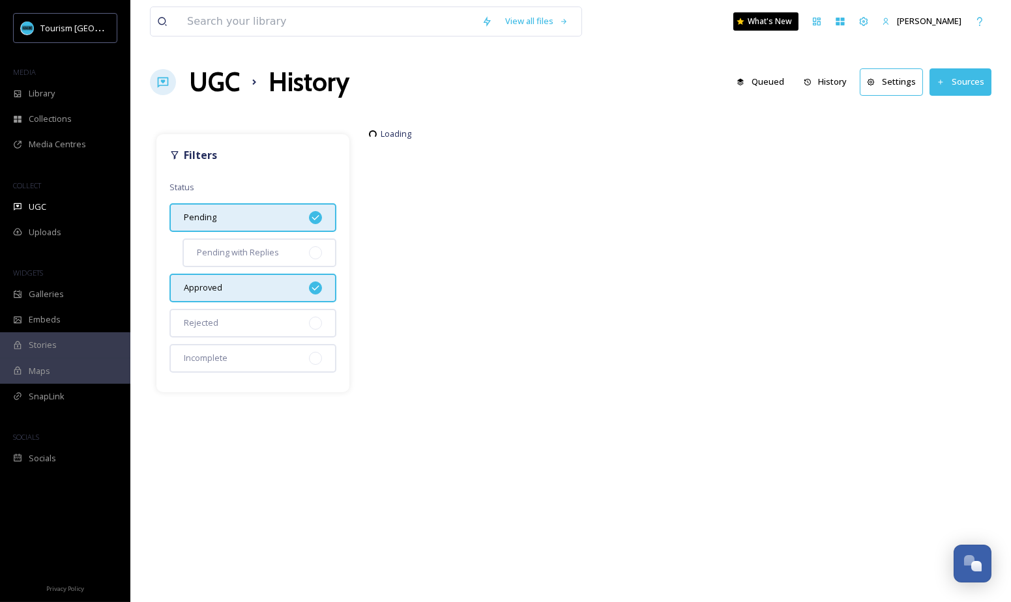
click at [318, 220] on icon at bounding box center [315, 218] width 10 height 10
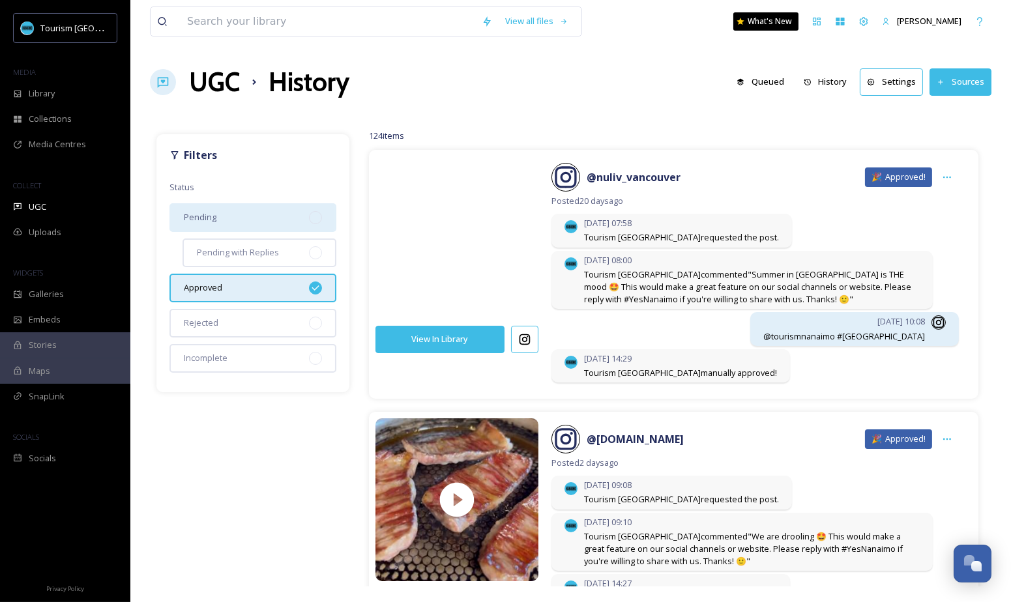
click at [494, 278] on video at bounding box center [456, 238] width 171 height 205
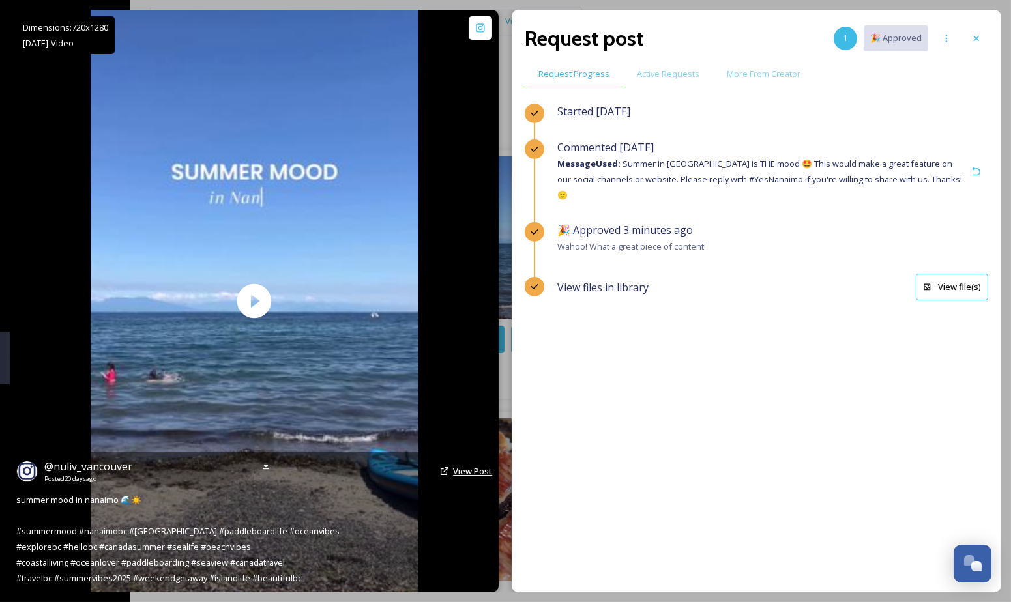
click at [485, 478] on link "View Post" at bounding box center [472, 471] width 39 height 12
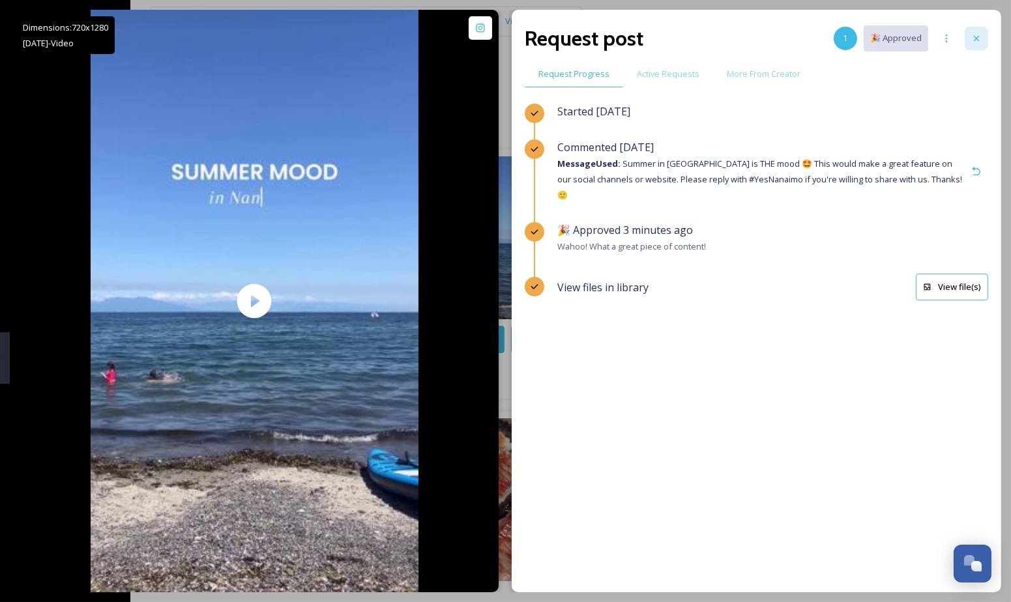
click at [971, 31] on div at bounding box center [976, 38] width 23 height 23
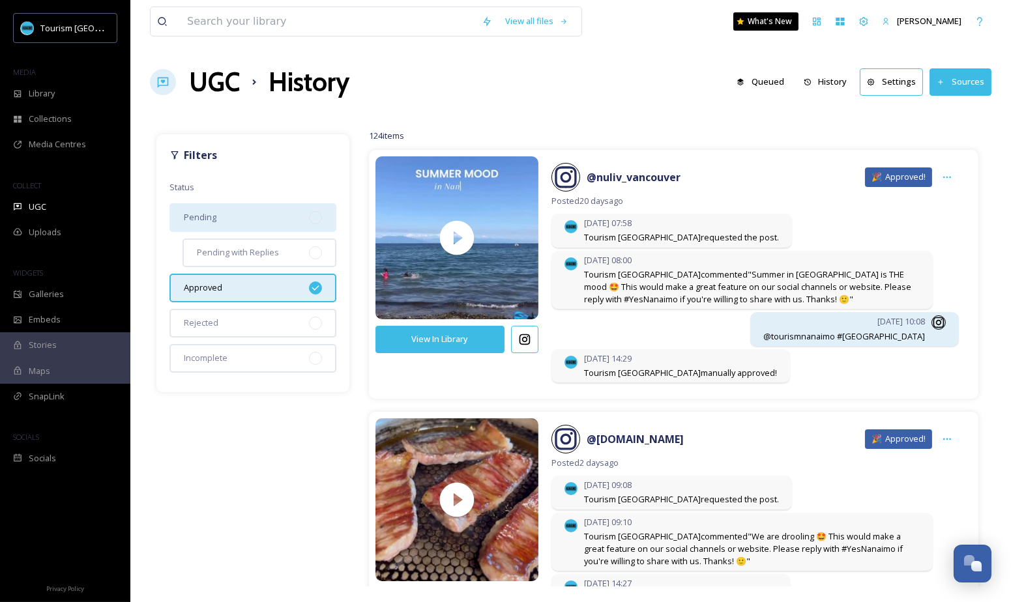
scroll to position [85, 0]
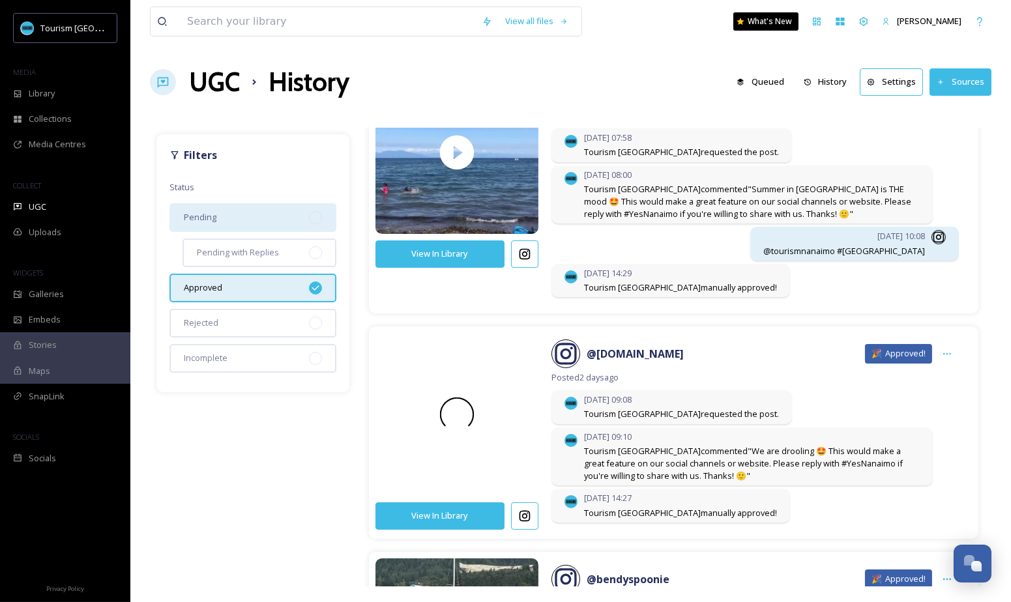
click at [492, 470] on video at bounding box center [456, 414] width 171 height 205
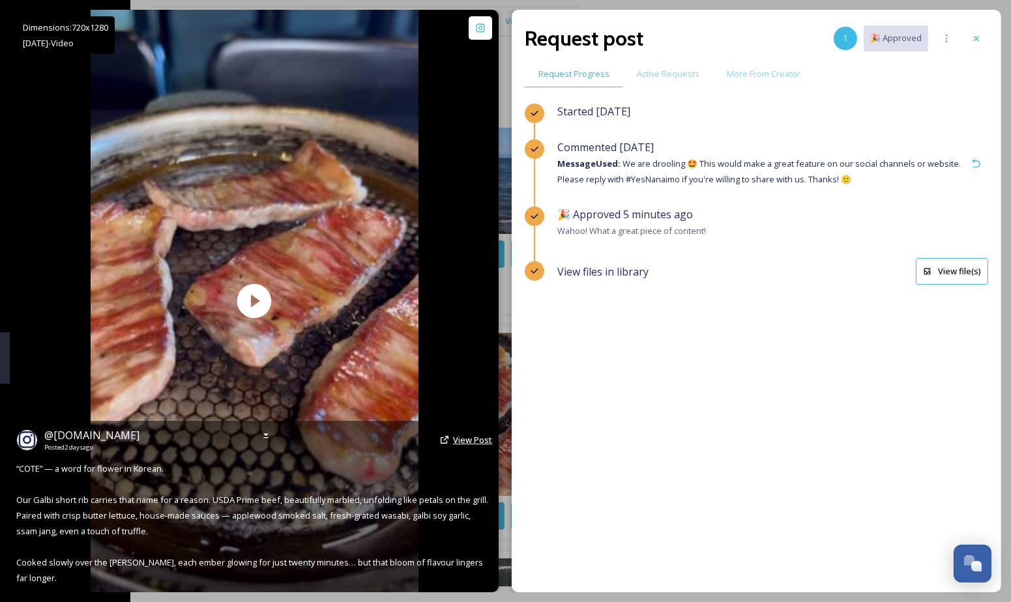
click at [477, 446] on span "View Post" at bounding box center [472, 440] width 39 height 12
